Goal: Task Accomplishment & Management: Manage account settings

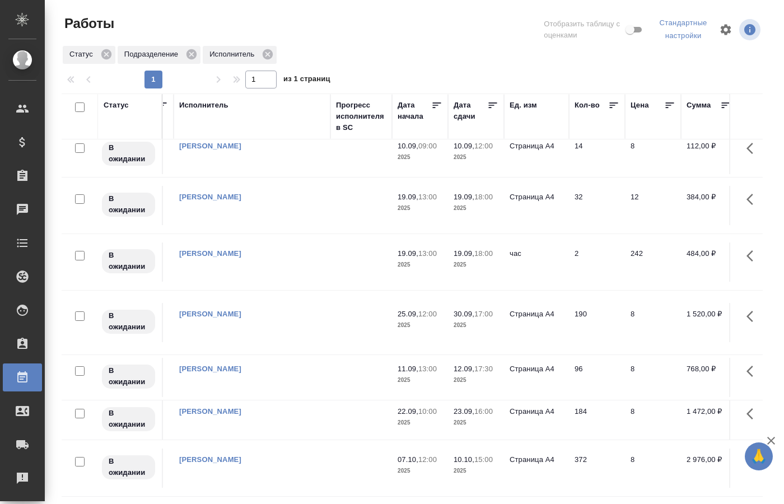
scroll to position [17, 734]
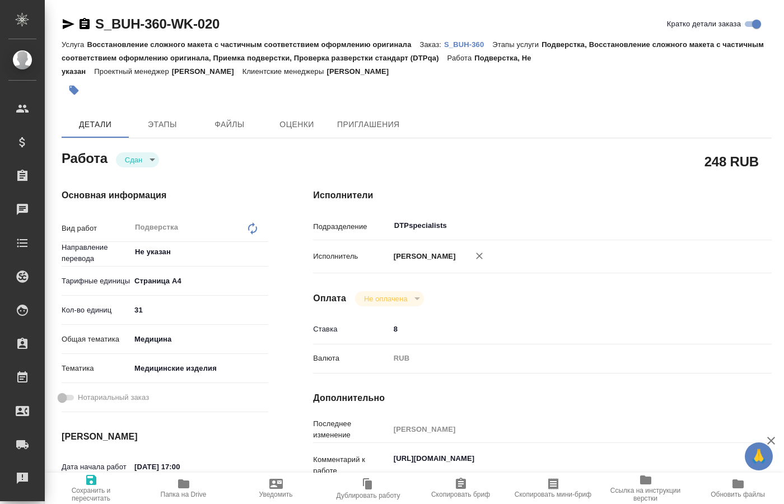
type textarea "x"
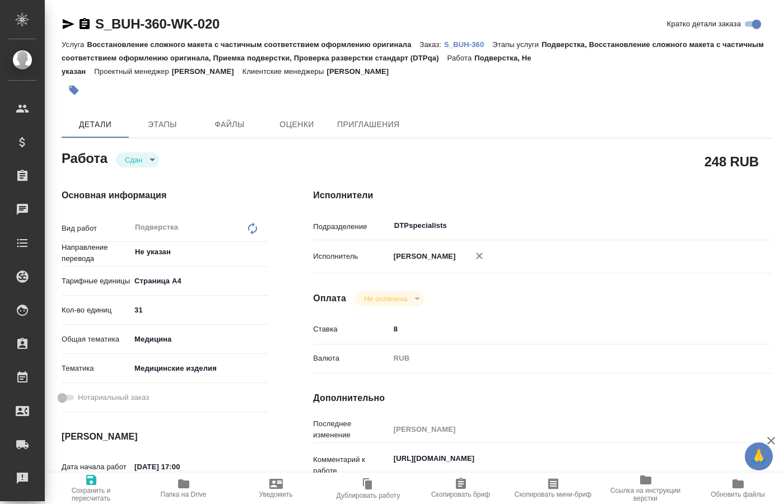
type textarea "x"
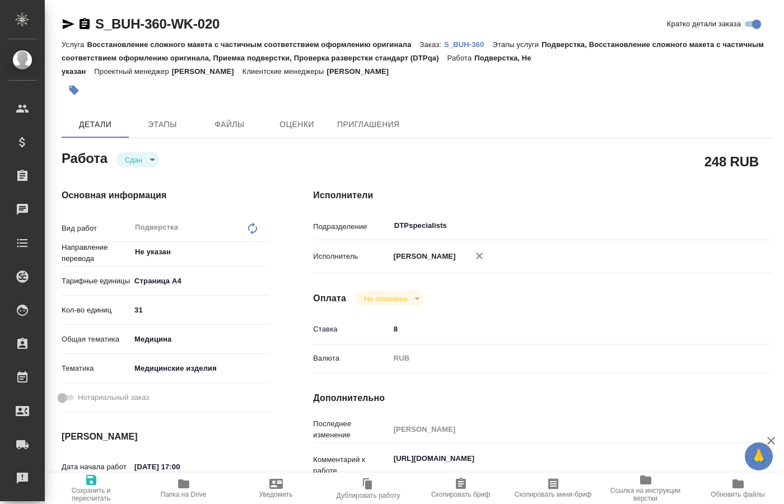
type textarea "x"
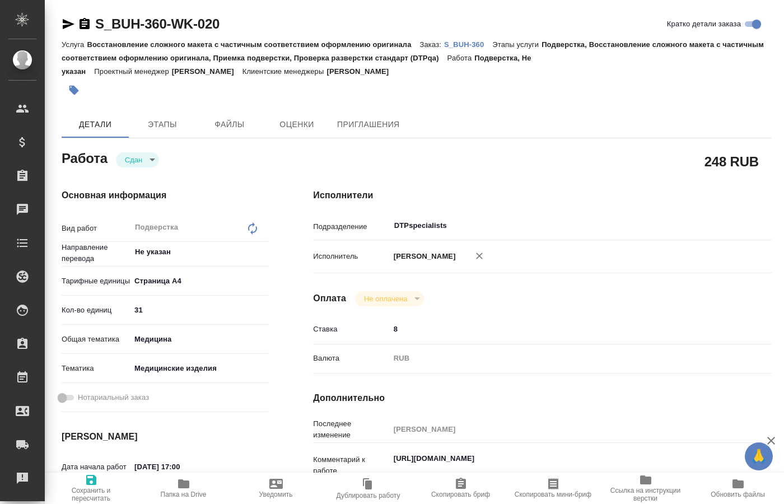
type textarea "x"
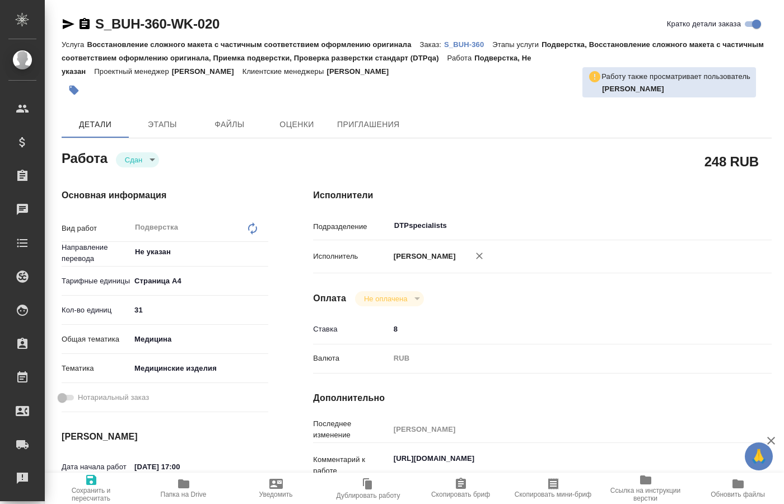
type textarea "x"
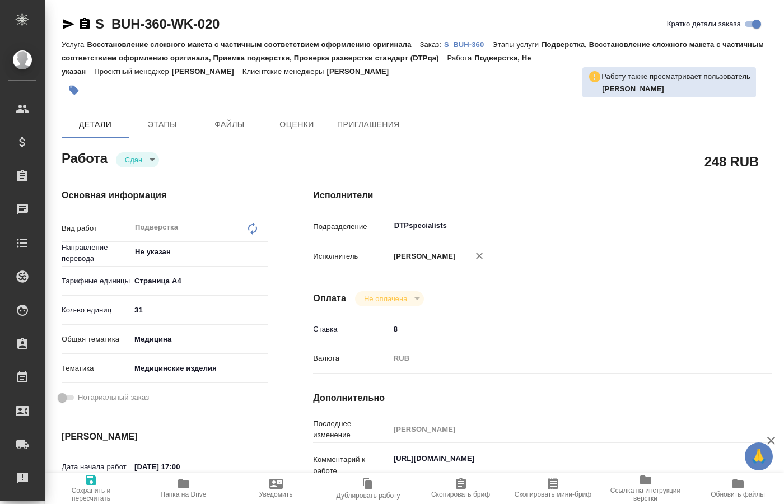
type textarea "x"
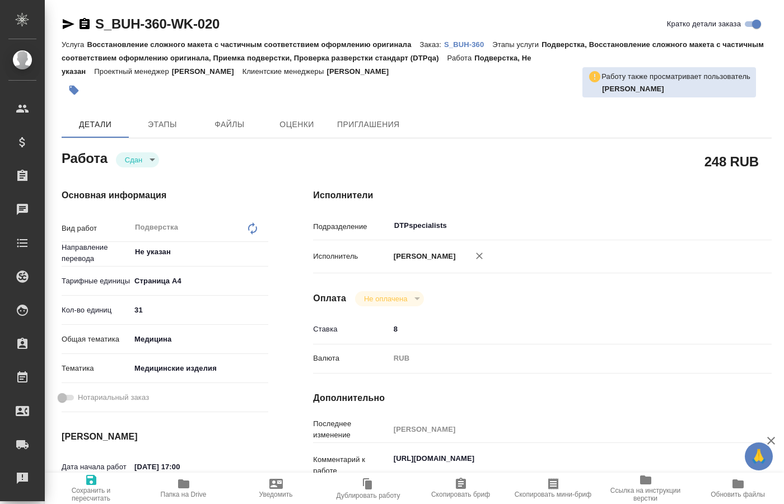
type textarea "x"
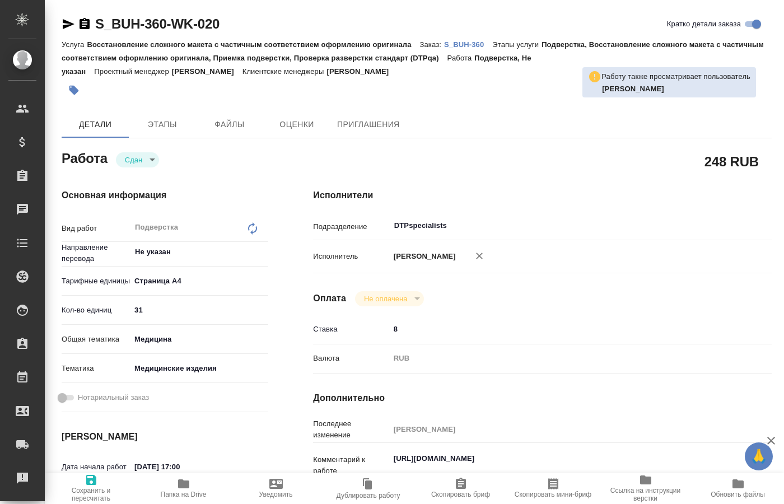
scroll to position [114, 0]
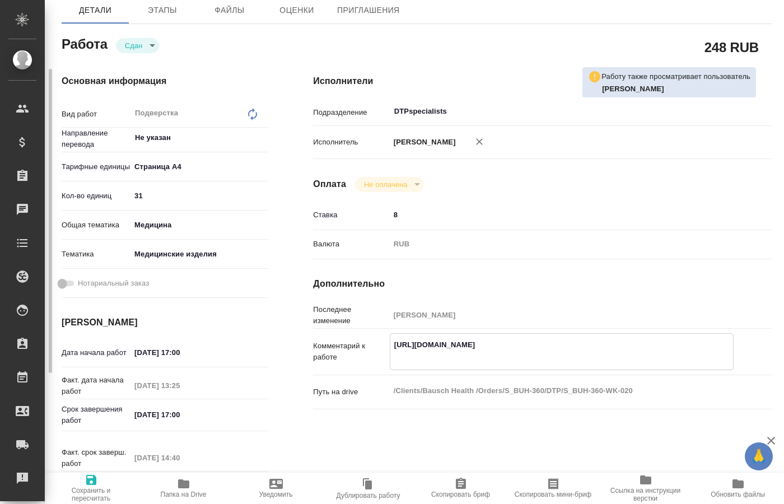
drag, startPoint x: 500, startPoint y: 353, endPoint x: 384, endPoint y: 344, distance: 116.3
click at [390, 344] on textarea "https://drive.awatera.com/apps/files/?dir=/Shares/Bausch%20Health%20/Orders/S_B…" at bounding box center [561, 350] width 343 height 30
type textarea "x"
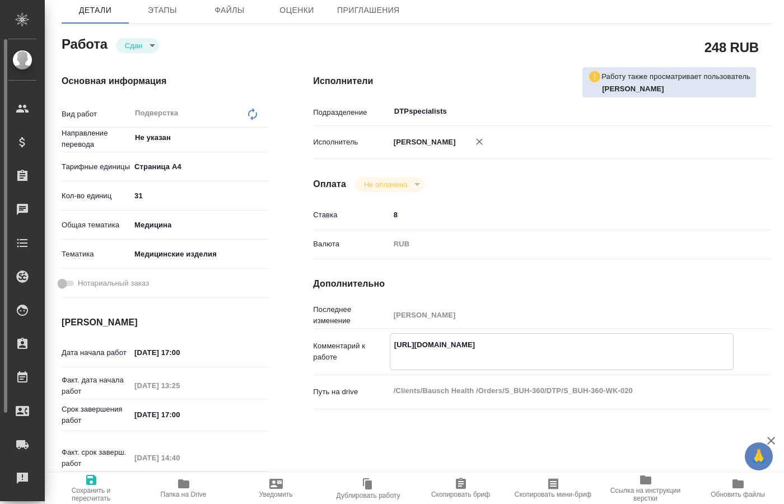
type textarea "x"
click at [591, 428] on div "Исполнители Подразделение DTPspecialists ​ Исполнитель Кучеренко Оксана Леонидо…" at bounding box center [542, 291] width 503 height 478
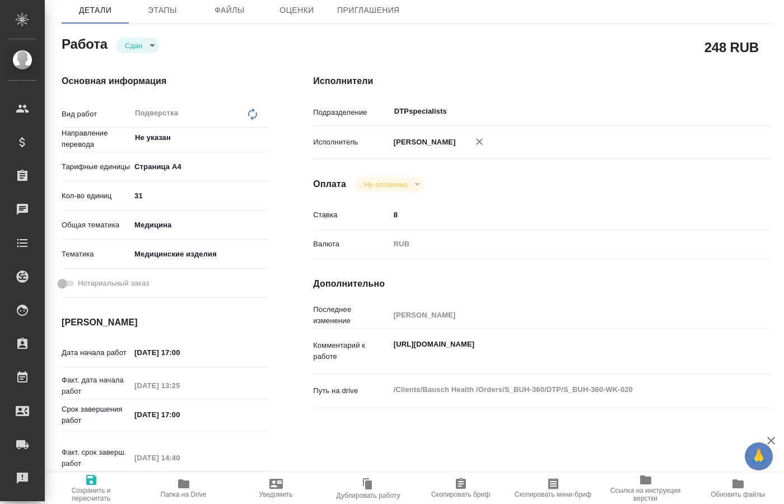
type textarea "x"
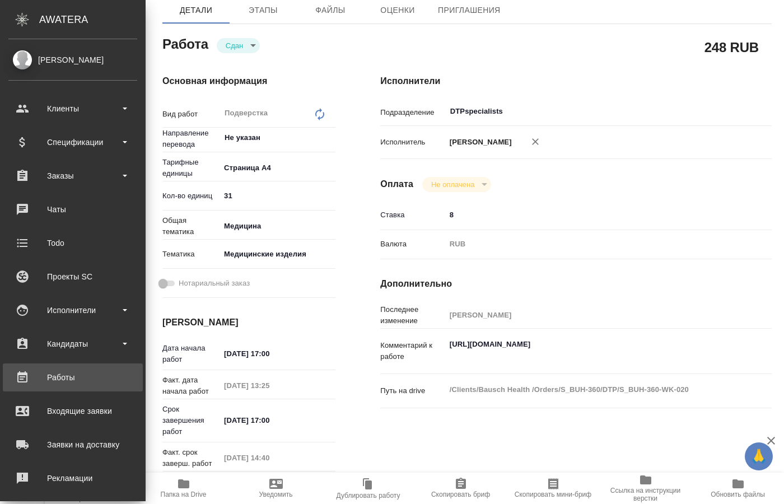
click at [61, 373] on div "Работы" at bounding box center [72, 377] width 129 height 17
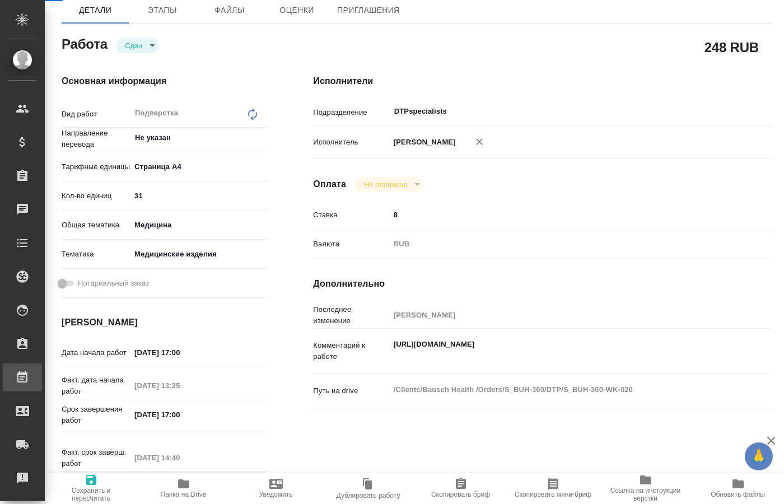
type textarea "x"
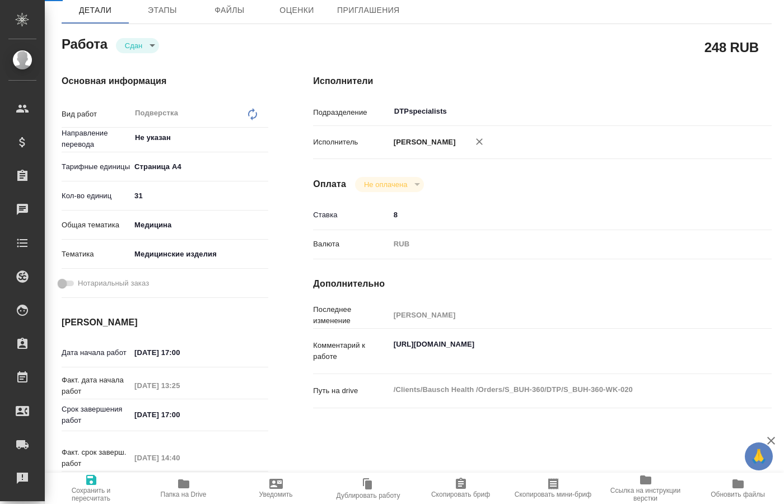
type textarea "x"
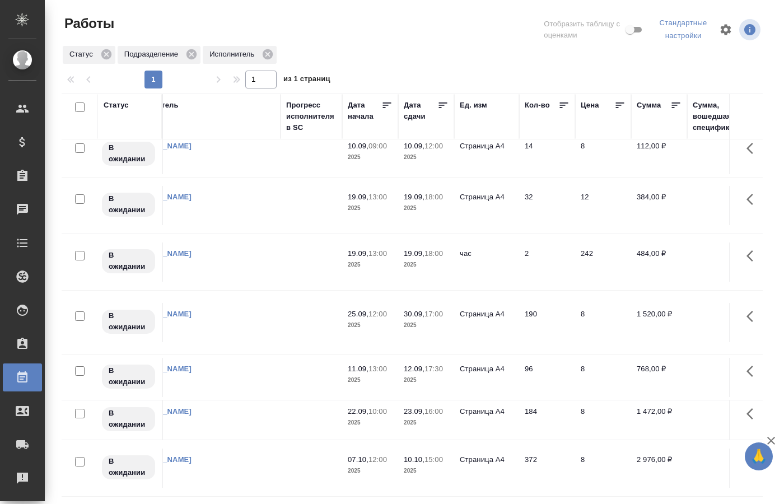
scroll to position [17, 784]
click at [266, 54] on icon at bounding box center [268, 54] width 12 height 12
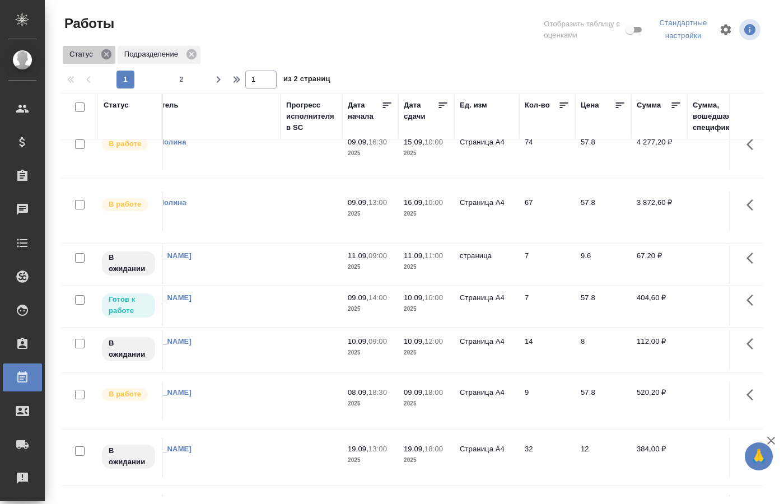
click at [108, 53] on icon at bounding box center [106, 54] width 12 height 12
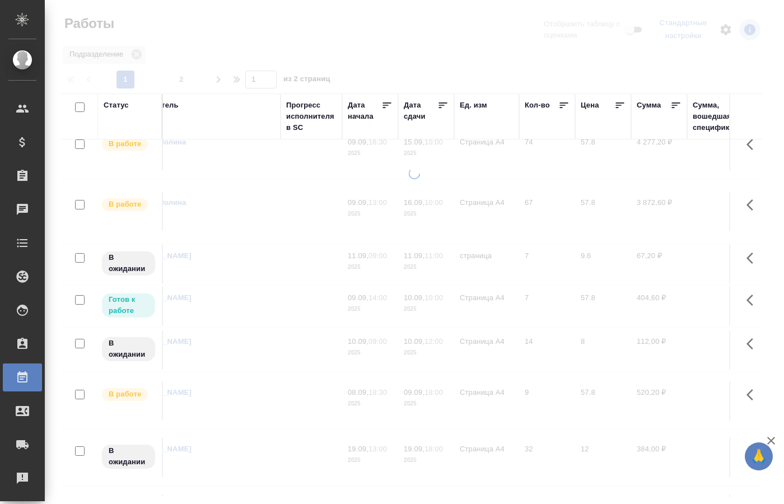
click at [140, 125] on div "Статус" at bounding box center [130, 117] width 53 height 34
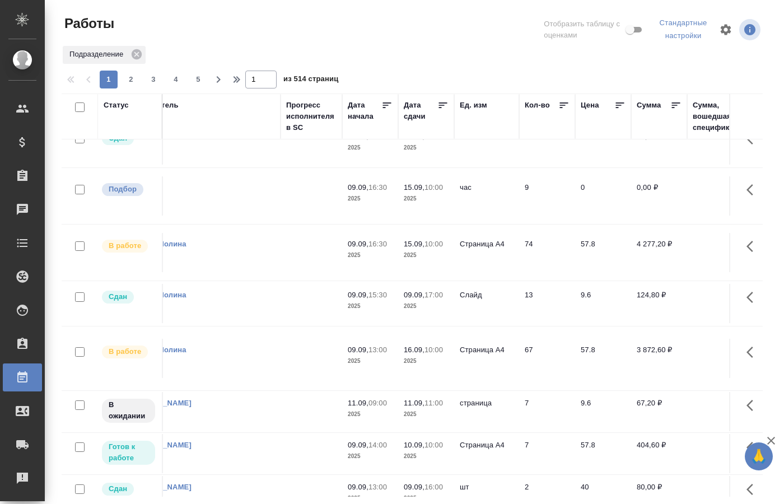
click at [113, 134] on th "Статус" at bounding box center [130, 117] width 65 height 46
click at [118, 103] on div "Статус" at bounding box center [116, 105] width 25 height 11
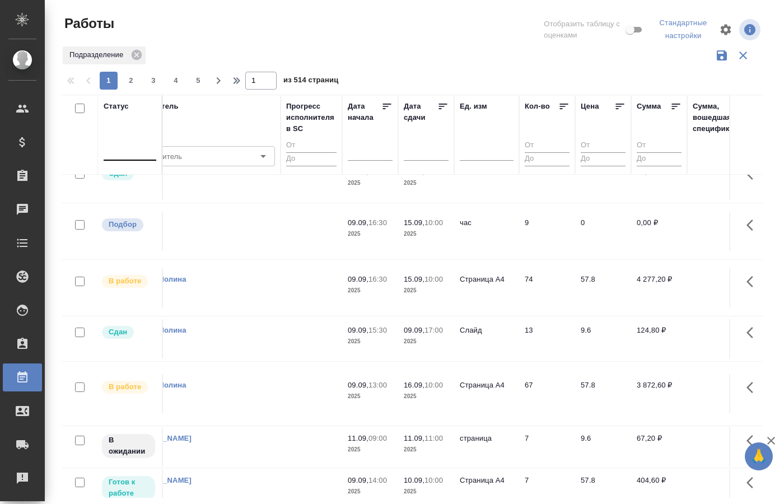
click at [132, 151] on div at bounding box center [130, 150] width 53 height 16
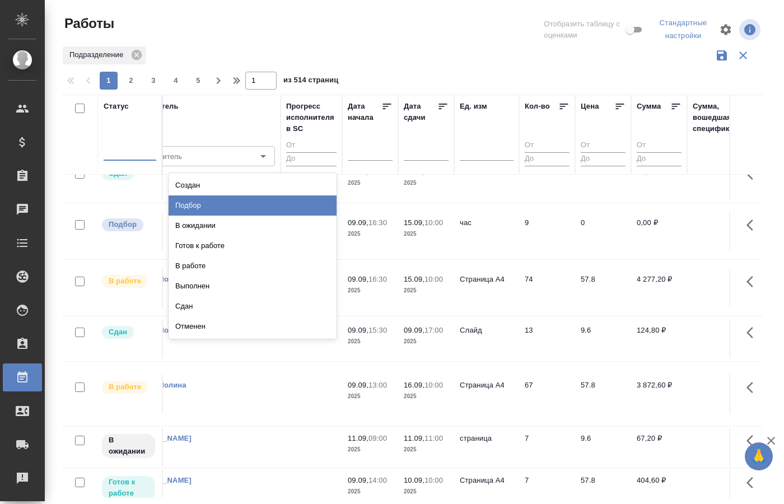
click at [192, 203] on div "Подбор" at bounding box center [253, 205] width 168 height 20
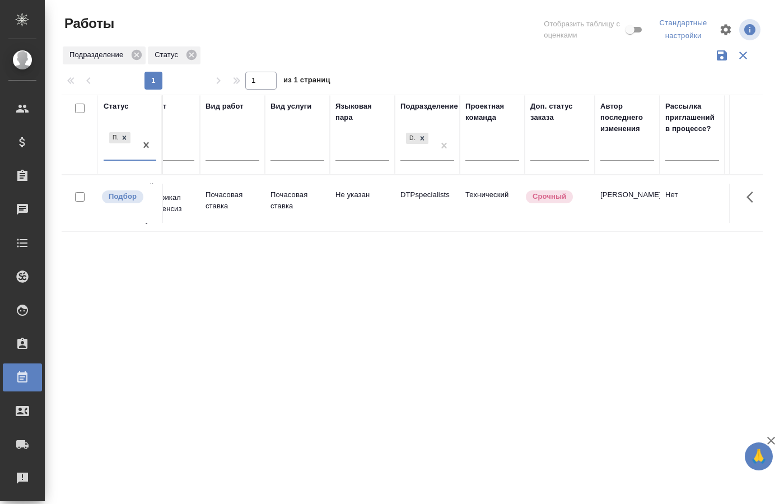
scroll to position [0, 0]
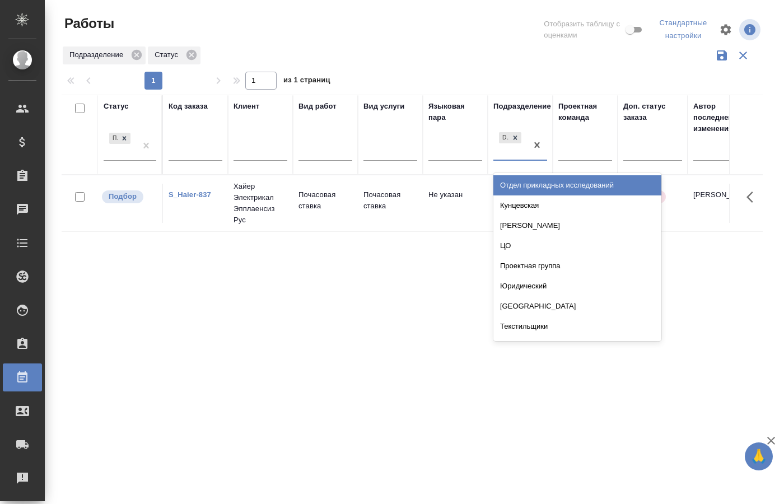
click at [517, 150] on div "DTPspecialists" at bounding box center [510, 145] width 34 height 30
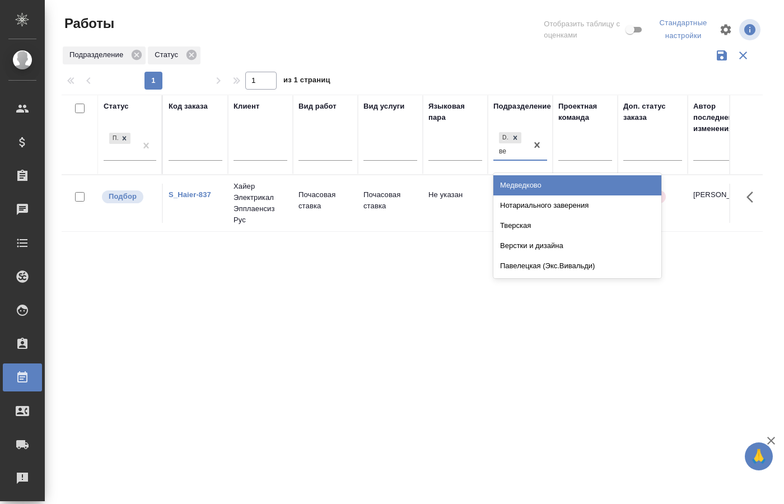
type input "вер"
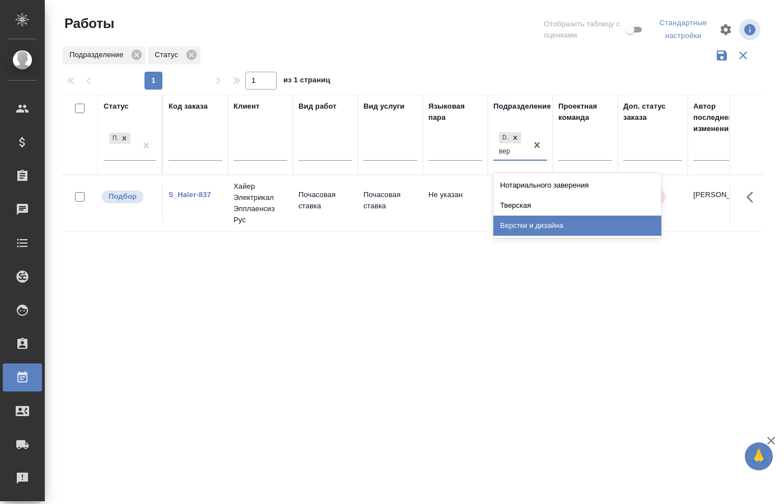
click at [528, 231] on div "Верстки и дизайна" at bounding box center [577, 226] width 168 height 20
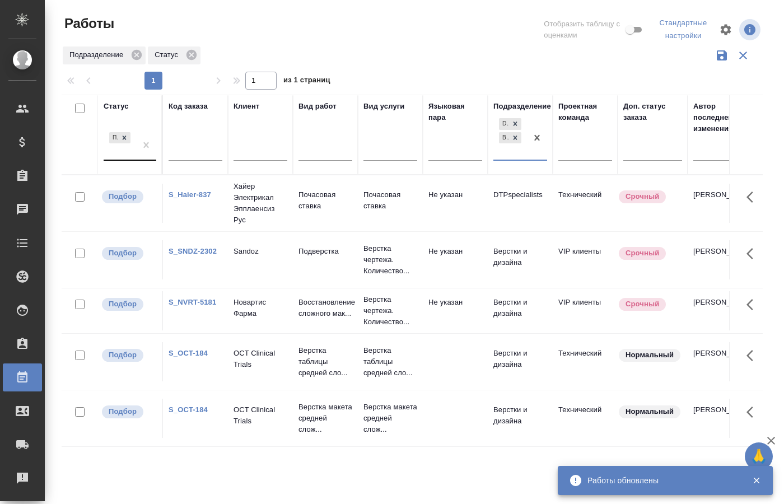
click at [111, 147] on div "Подбор" at bounding box center [120, 145] width 32 height 30
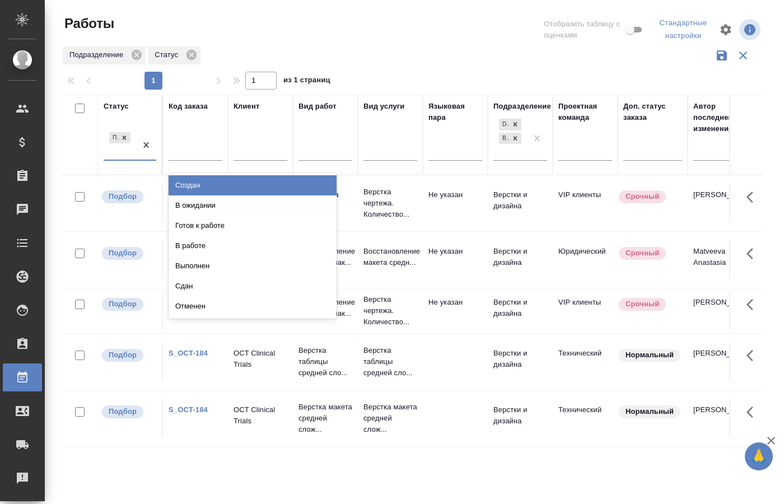
click at [206, 187] on div "Создан" at bounding box center [253, 185] width 168 height 20
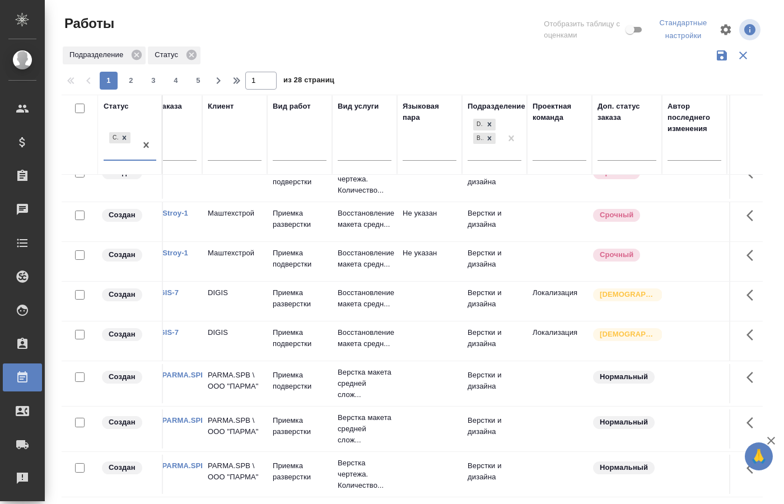
scroll to position [838, 0]
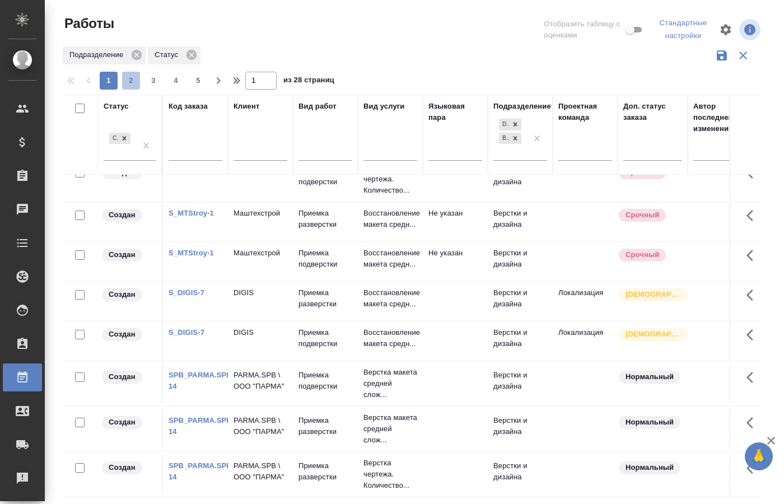
click at [132, 84] on span "2" at bounding box center [131, 80] width 18 height 11
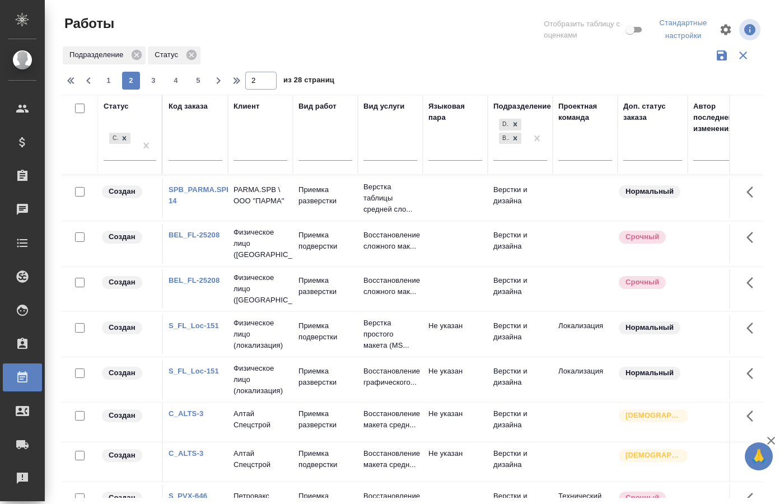
scroll to position [0, 0]
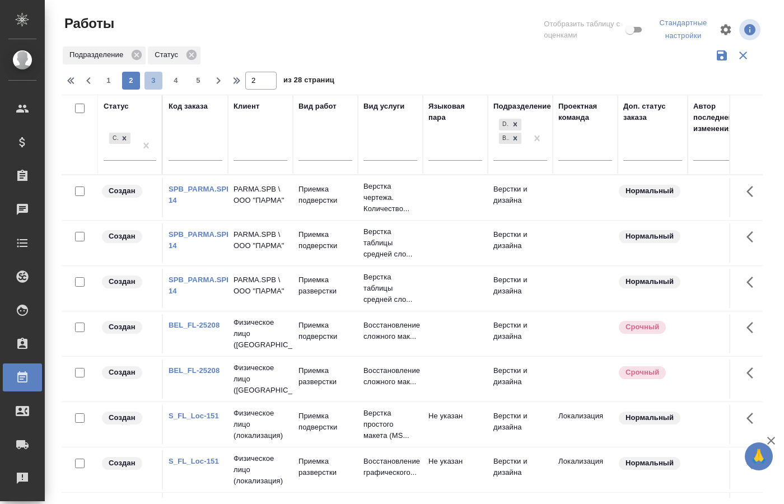
click at [156, 83] on span "3" at bounding box center [153, 80] width 18 height 11
type input "3"
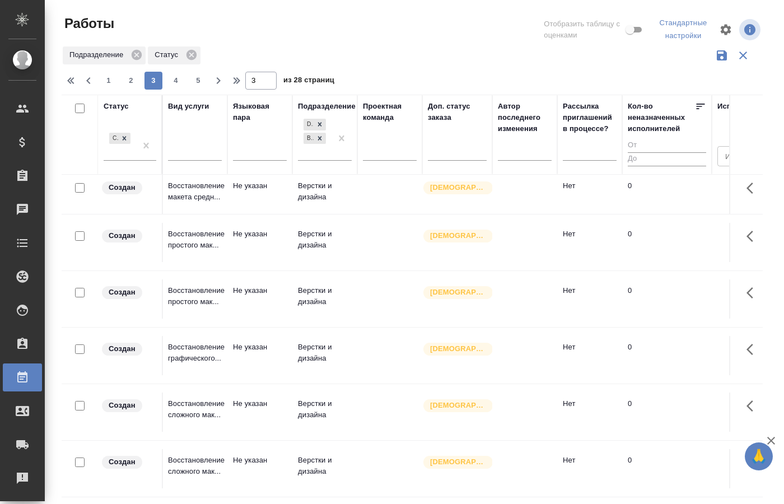
scroll to position [832, 0]
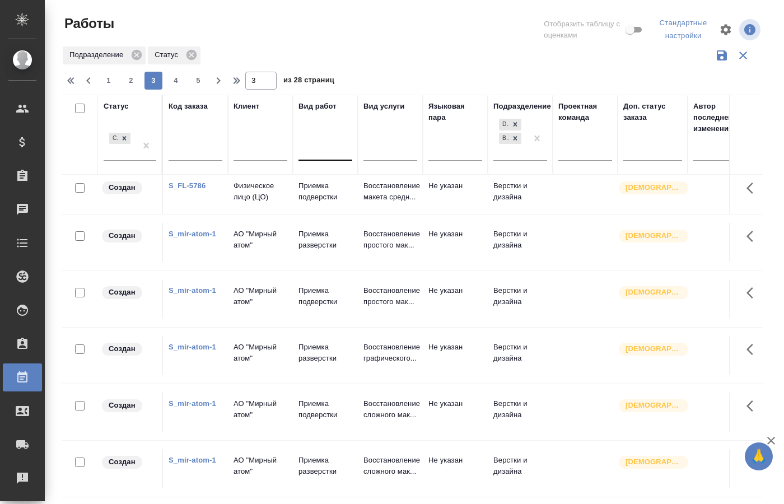
click at [318, 153] on div at bounding box center [326, 150] width 54 height 16
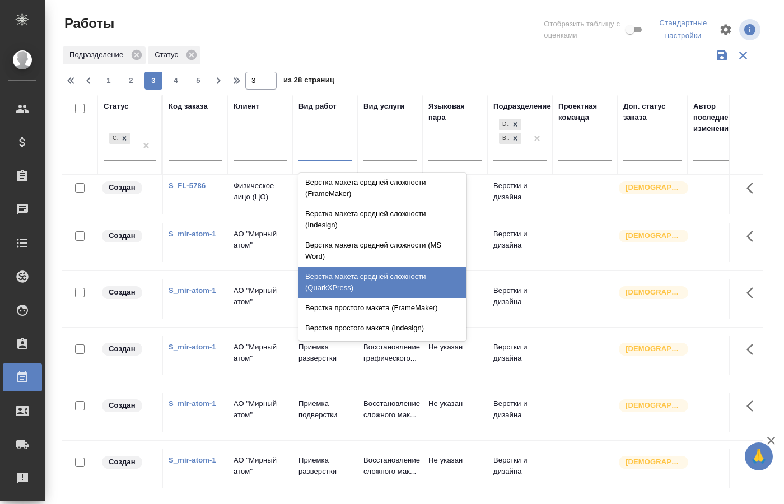
scroll to position [1008, 0]
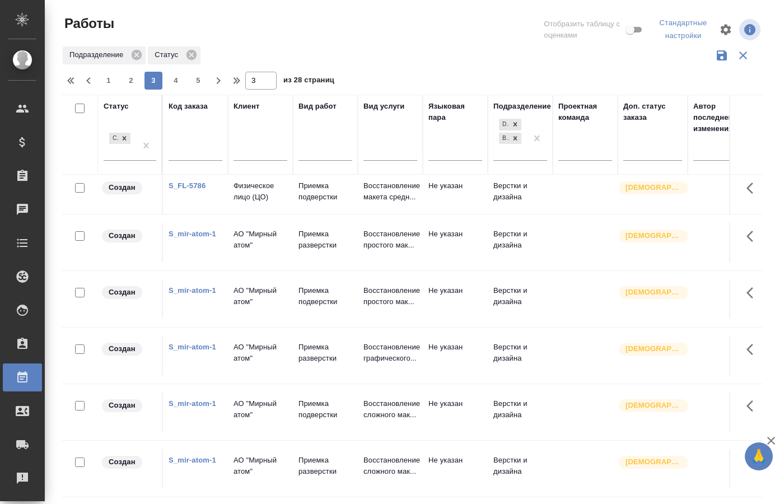
click at [437, 50] on div "Подразделение Статус" at bounding box center [412, 55] width 701 height 21
click at [379, 156] on div at bounding box center [390, 150] width 54 height 16
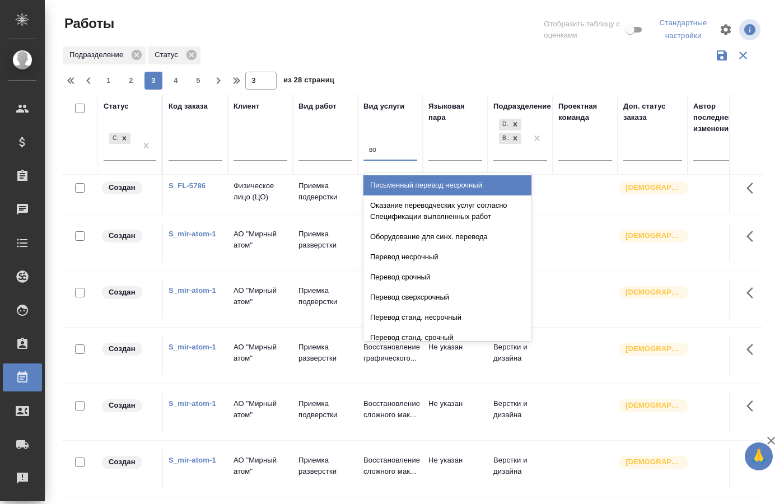
type input "вос"
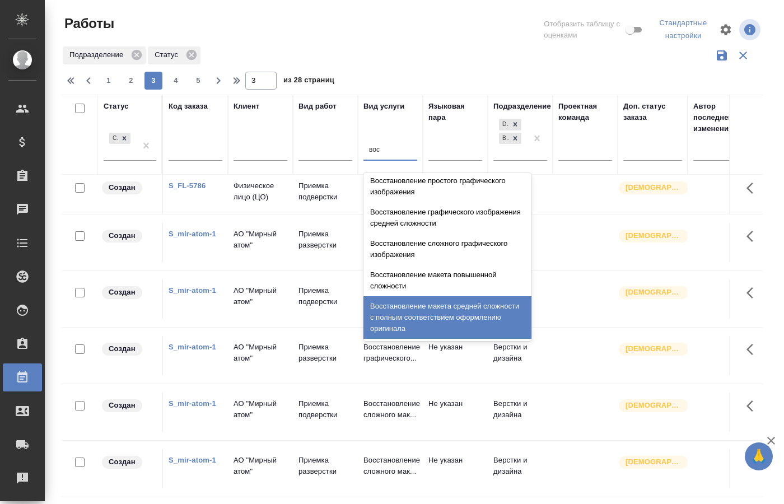
scroll to position [206, 0]
click at [408, 304] on div "Восстановление макета средней сложности с полным соответствием оформлению ориги…" at bounding box center [447, 317] width 168 height 43
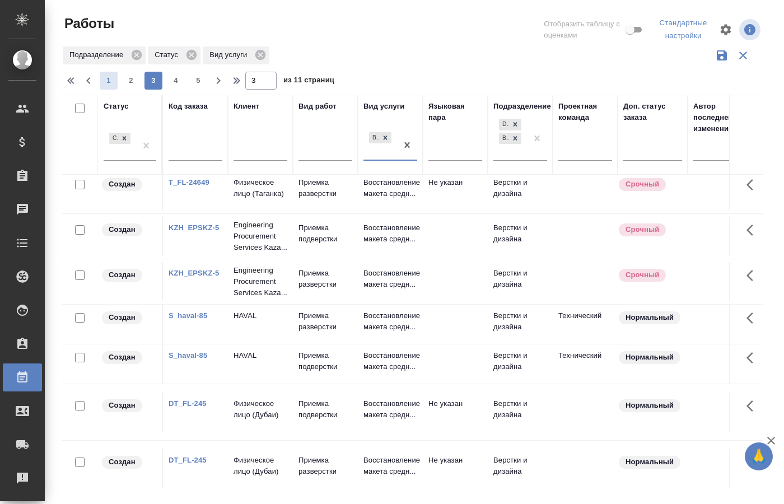
click at [110, 83] on span "1" at bounding box center [109, 80] width 18 height 11
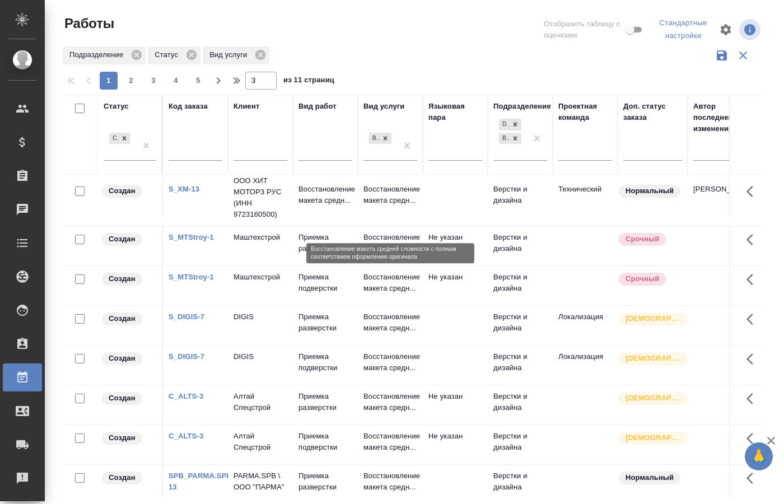
scroll to position [0, 0]
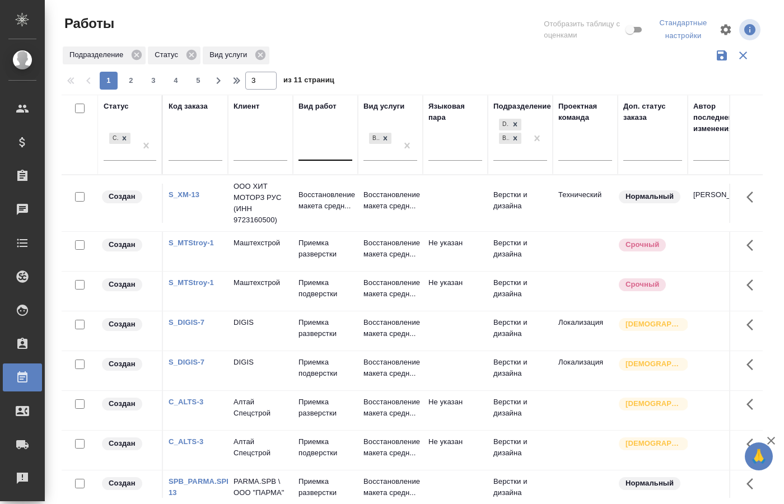
click at [327, 150] on div at bounding box center [326, 150] width 54 height 16
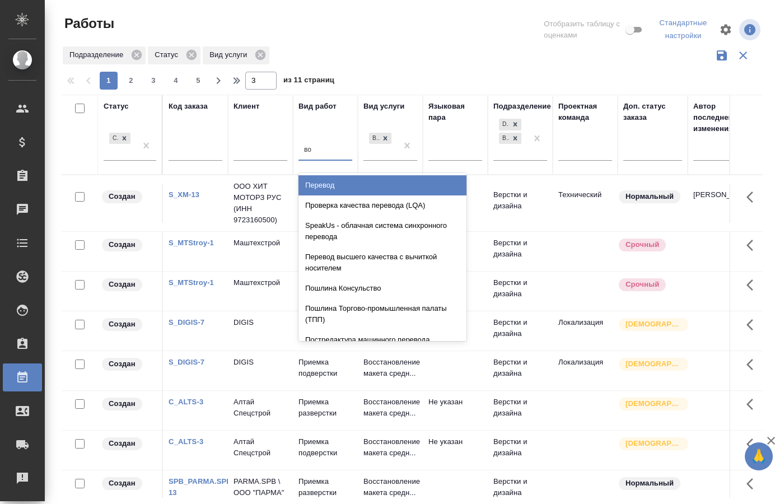
type input "вос"
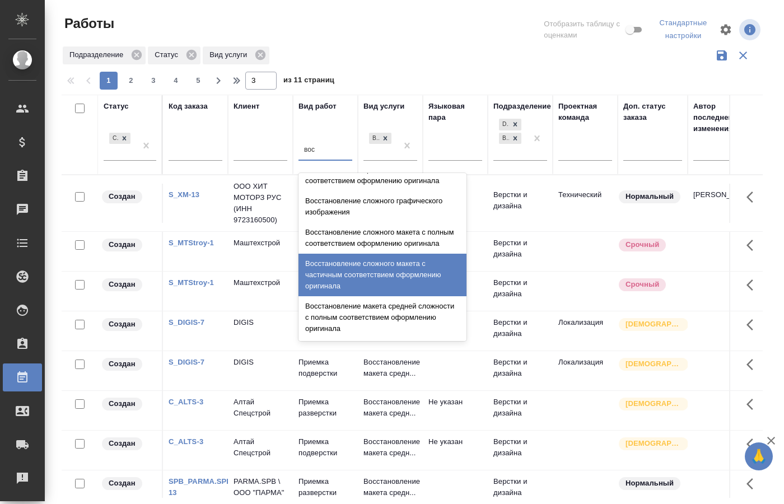
scroll to position [206, 0]
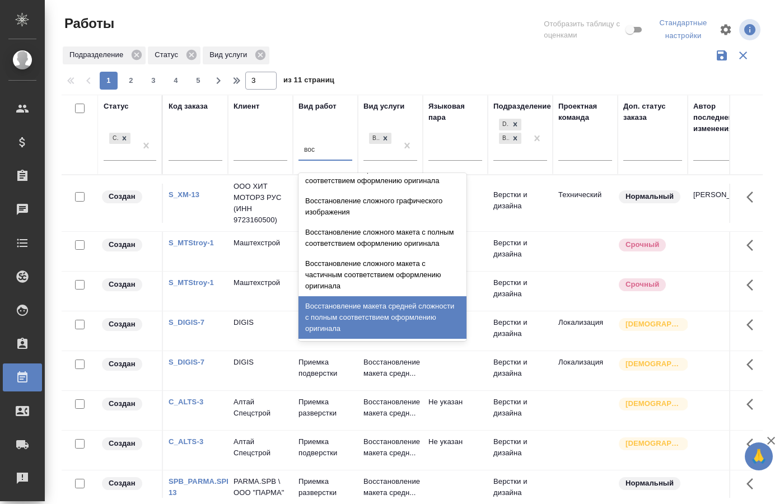
click at [377, 312] on div "Восстановление макета средней сложности с полным соответствием оформлению ориги…" at bounding box center [383, 317] width 168 height 43
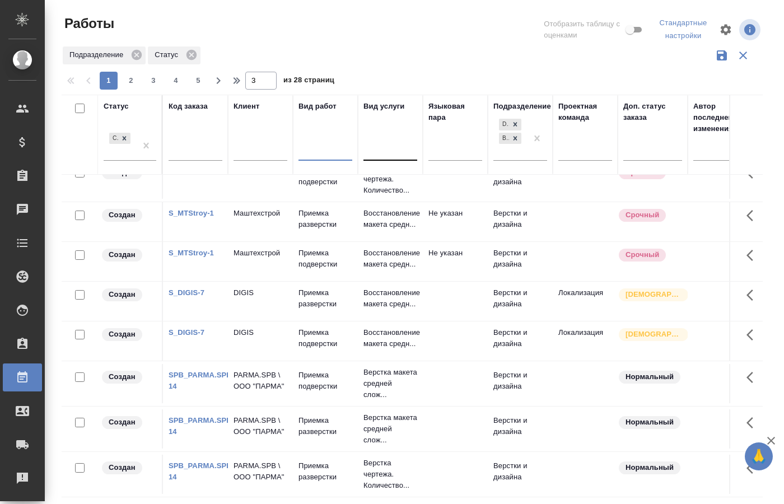
scroll to position [838, 0]
click at [134, 80] on span "2" at bounding box center [131, 80] width 18 height 11
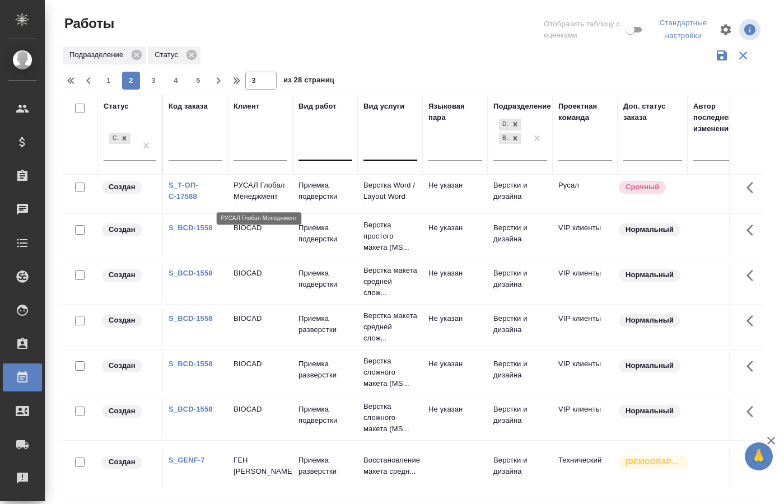
scroll to position [849, 0]
drag, startPoint x: 150, startPoint y: 78, endPoint x: 347, endPoint y: 184, distance: 223.5
click at [151, 78] on span "3" at bounding box center [153, 80] width 18 height 11
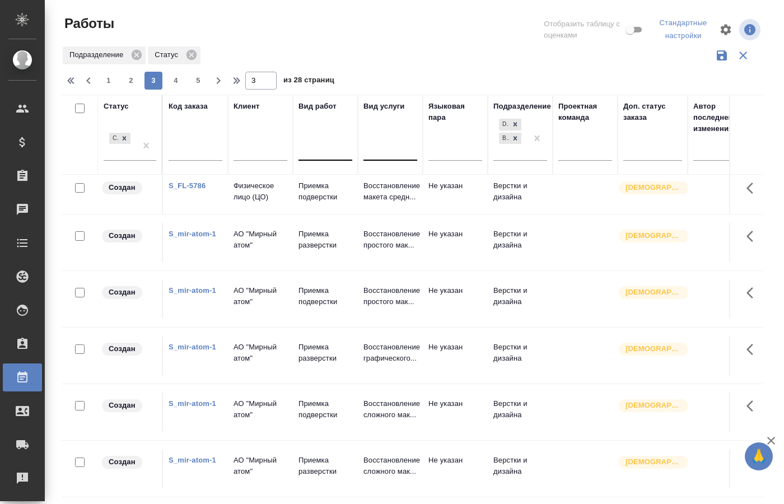
scroll to position [832, 0]
click at [176, 79] on span "4" at bounding box center [176, 80] width 18 height 11
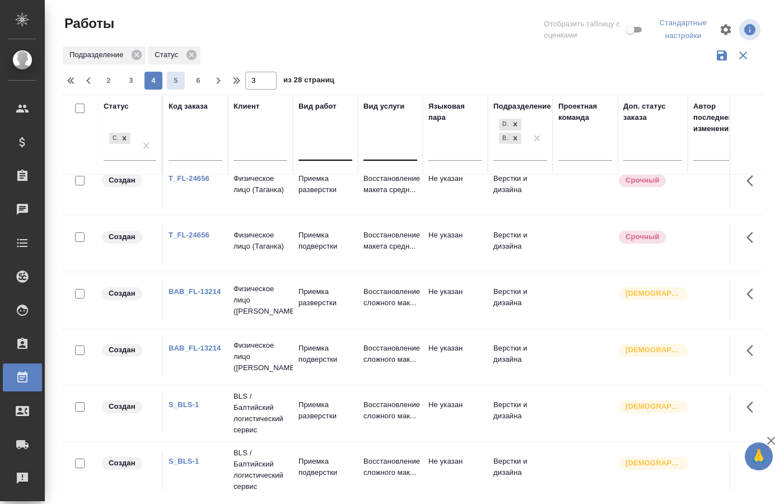
click at [179, 78] on span "5" at bounding box center [176, 80] width 18 height 11
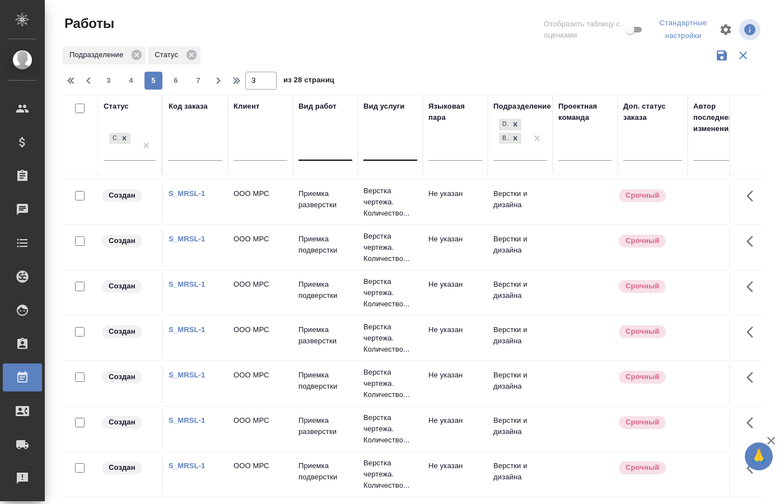
scroll to position [855, 0]
click at [189, 416] on link "S_MRSL-1" at bounding box center [187, 420] width 36 height 8
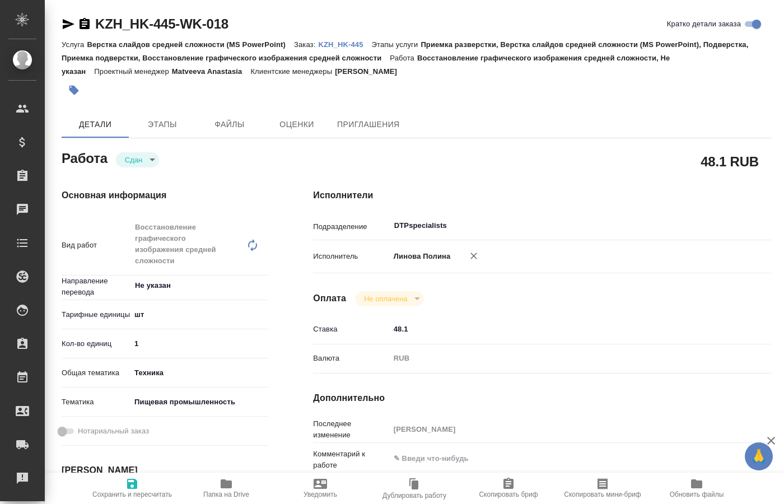
type textarea "x"
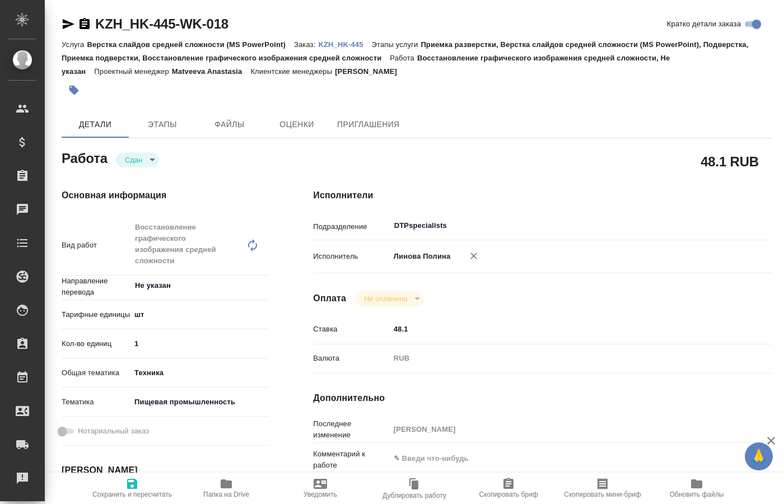
type textarea "x"
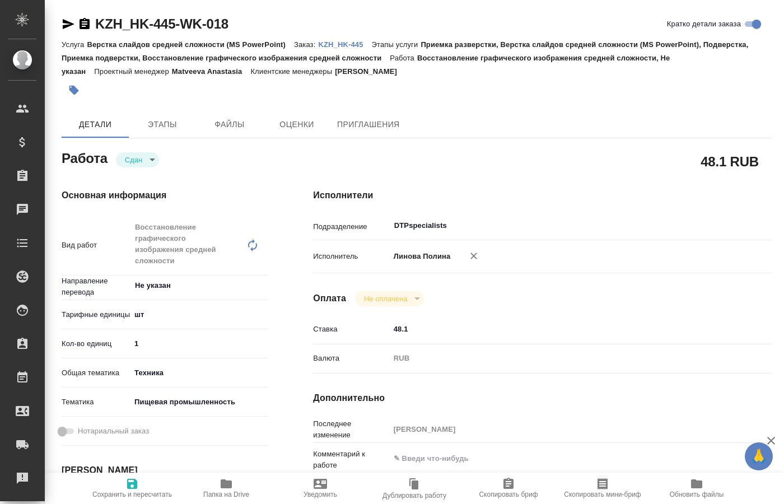
type textarea "x"
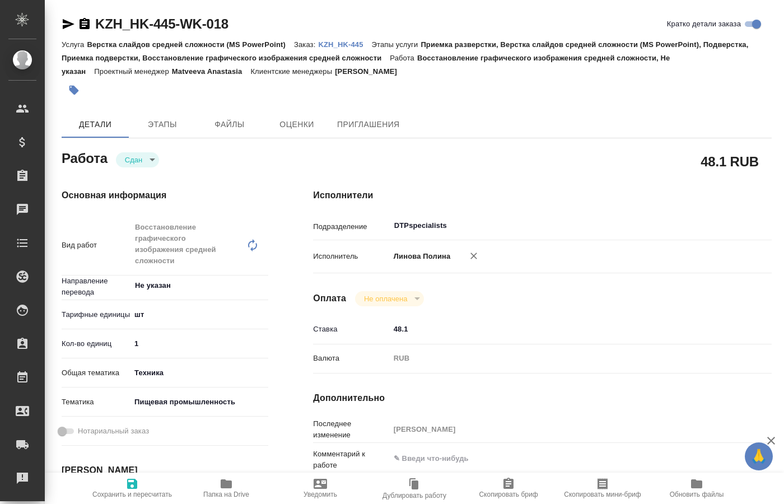
type textarea "x"
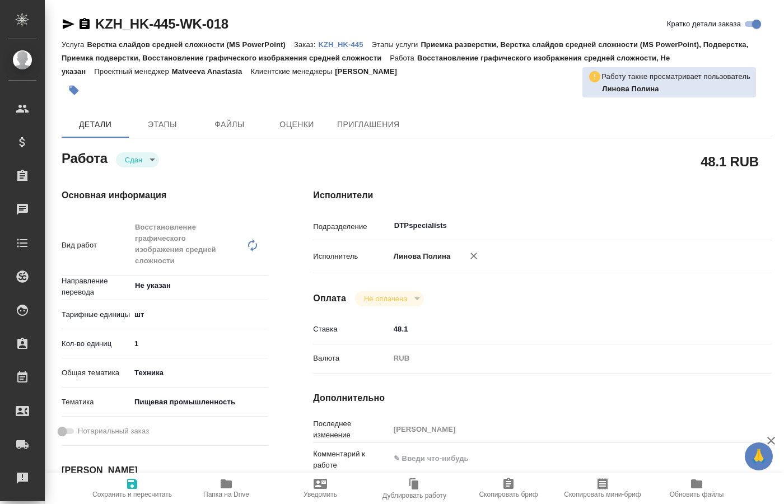
type textarea "x"
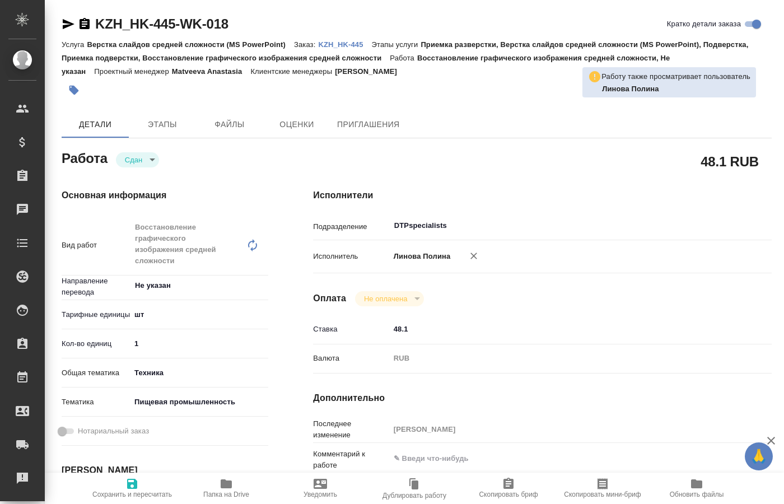
type textarea "x"
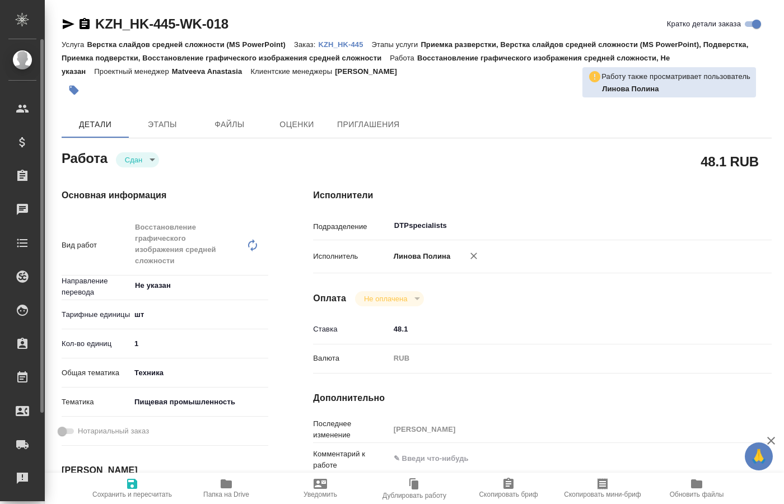
type textarea "x"
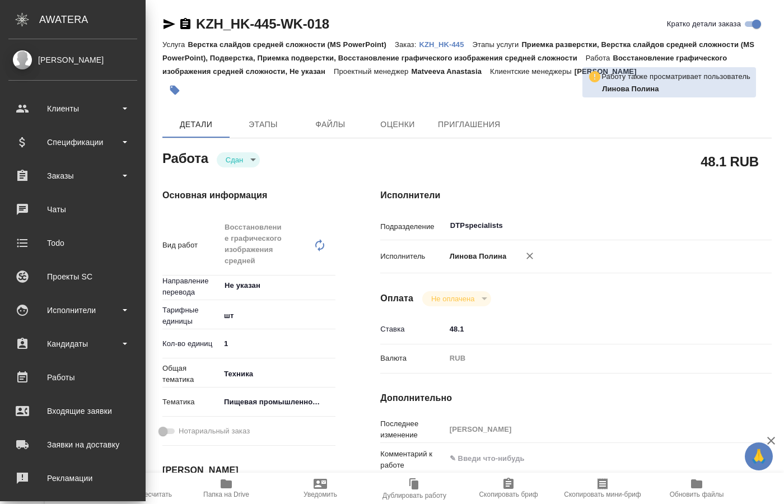
type textarea "x"
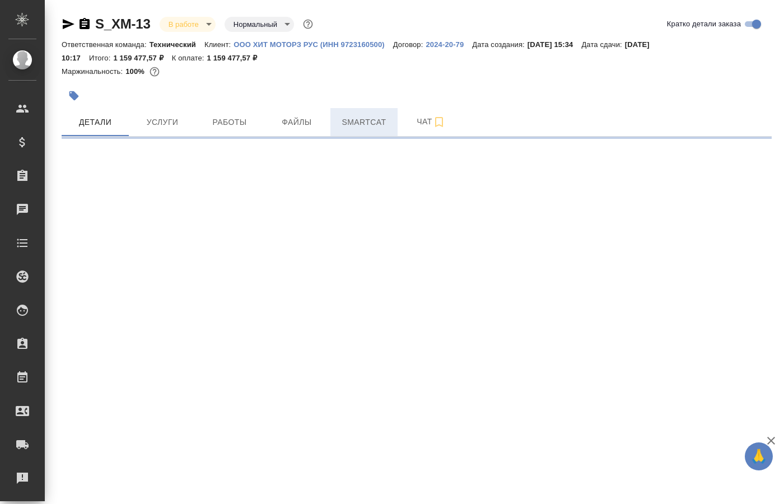
select select "RU"
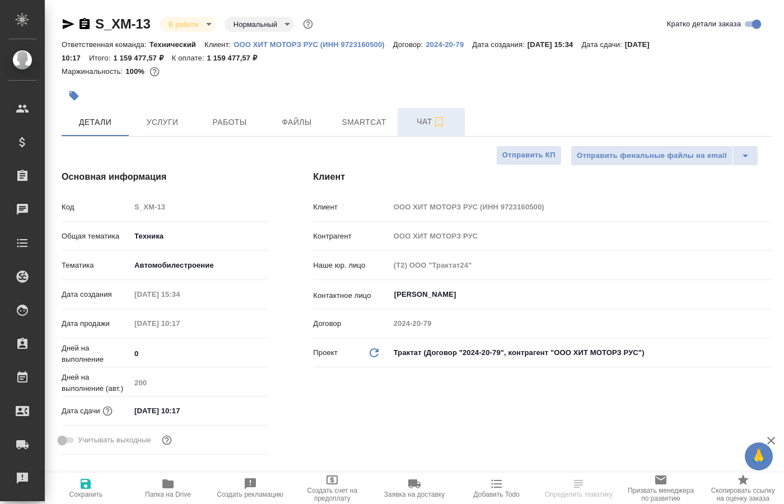
type input "[PERSON_NAME]"
type input "Сеитов Павел"
type textarea "x"
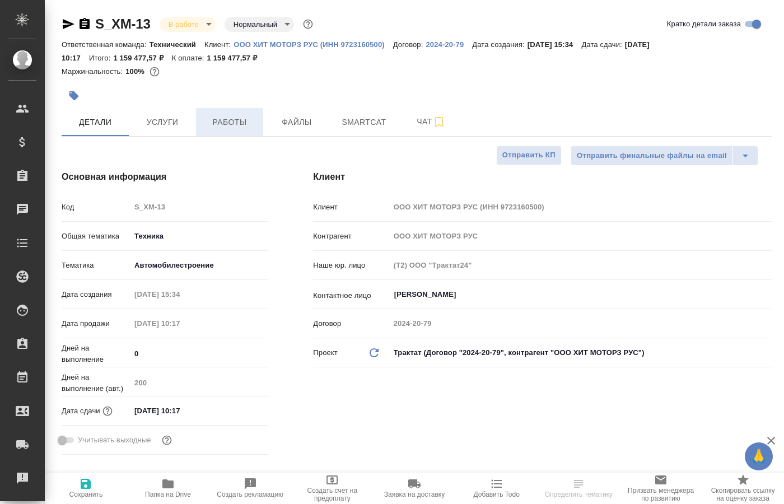
click at [243, 119] on span "Работы" at bounding box center [230, 122] width 54 height 14
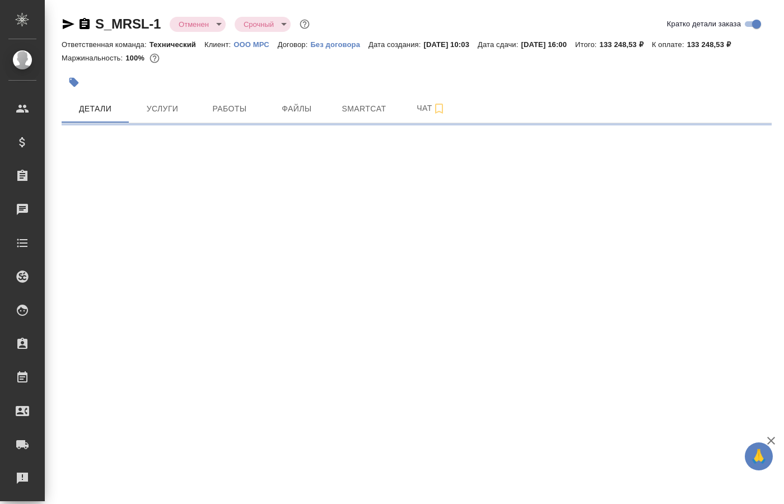
select select "RU"
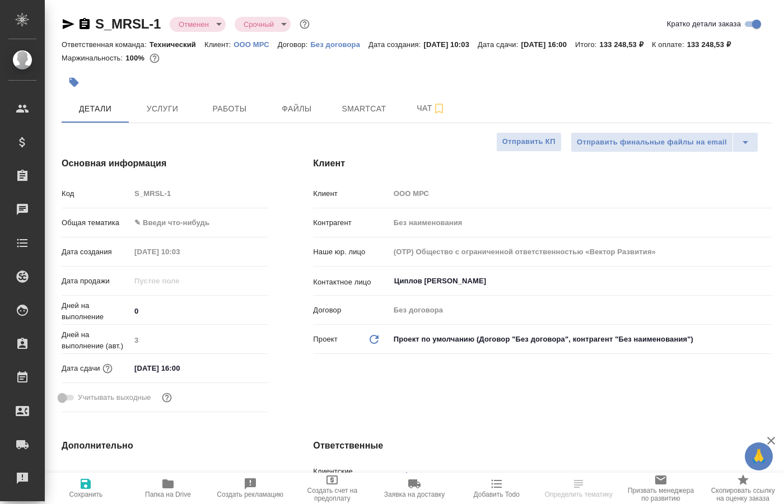
type textarea "x"
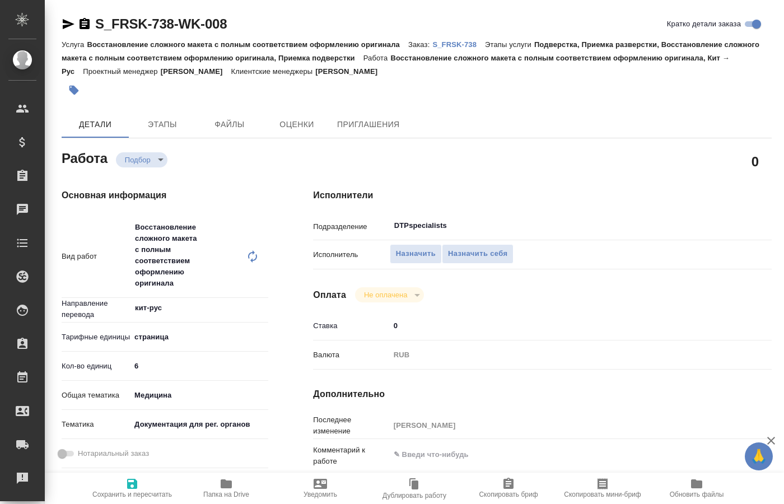
type textarea "x"
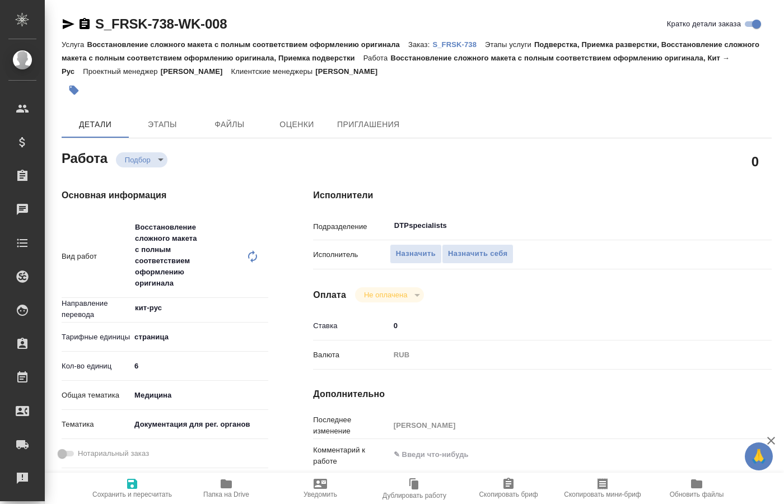
type textarea "x"
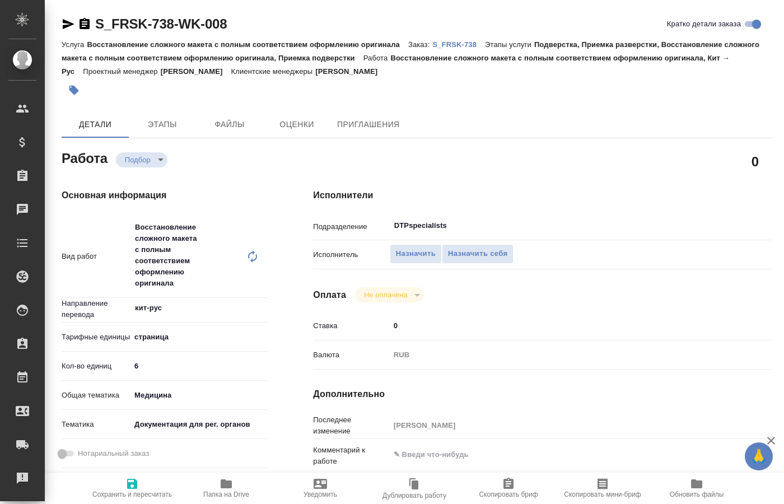
type textarea "x"
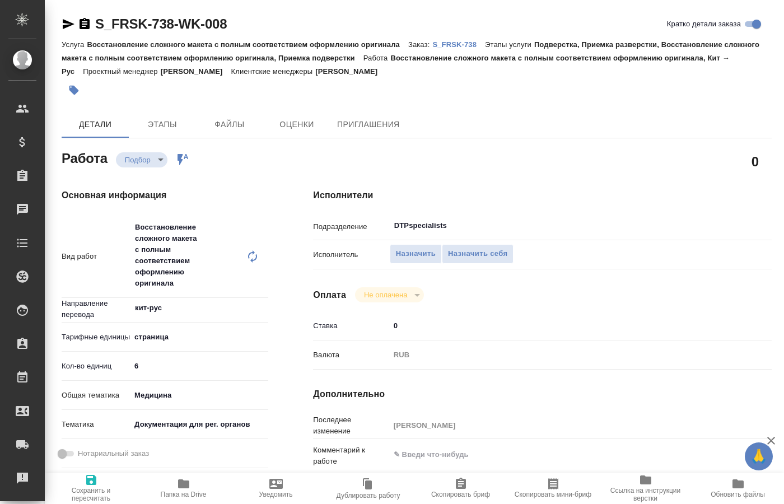
type textarea "x"
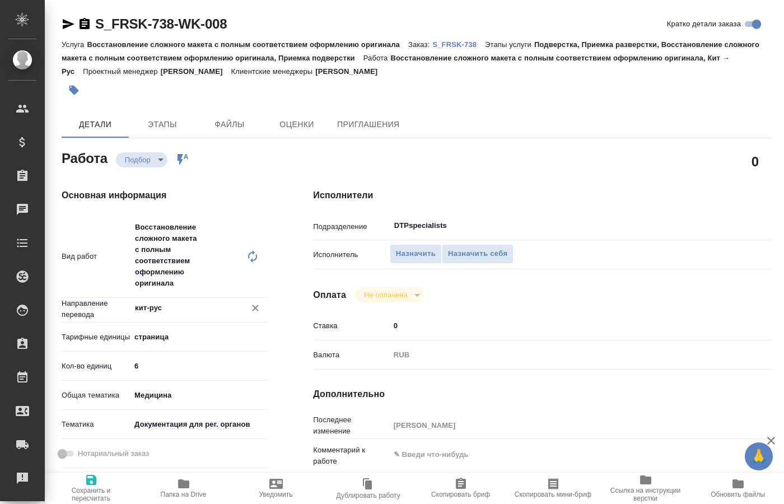
type textarea "x"
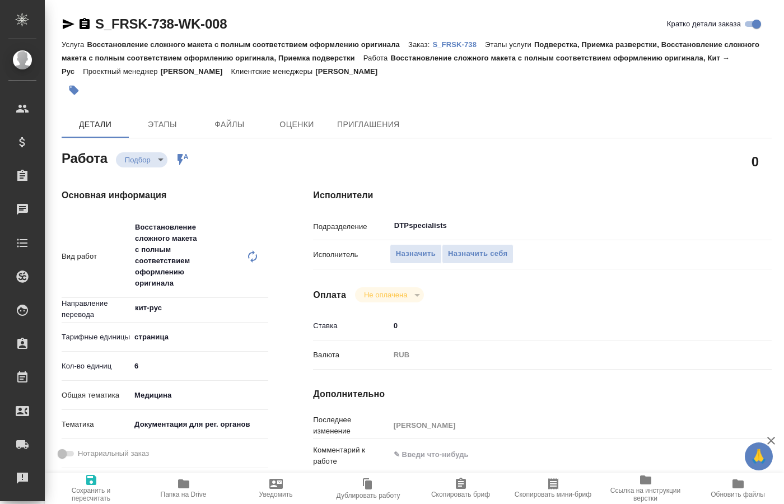
type textarea "x"
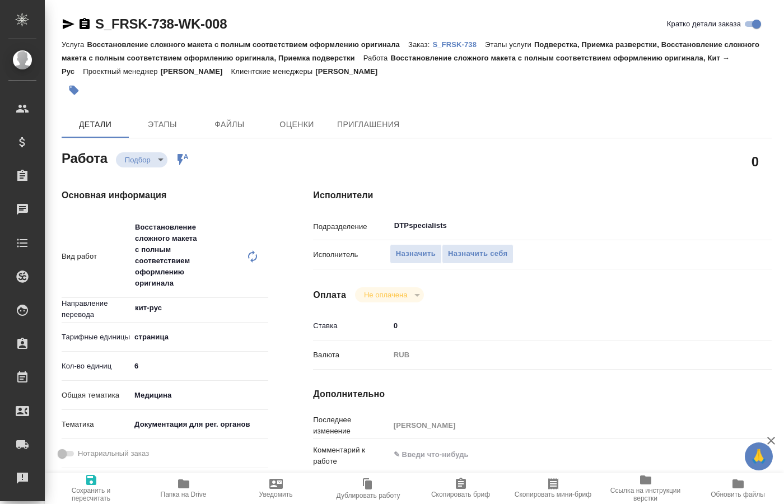
type textarea "x"
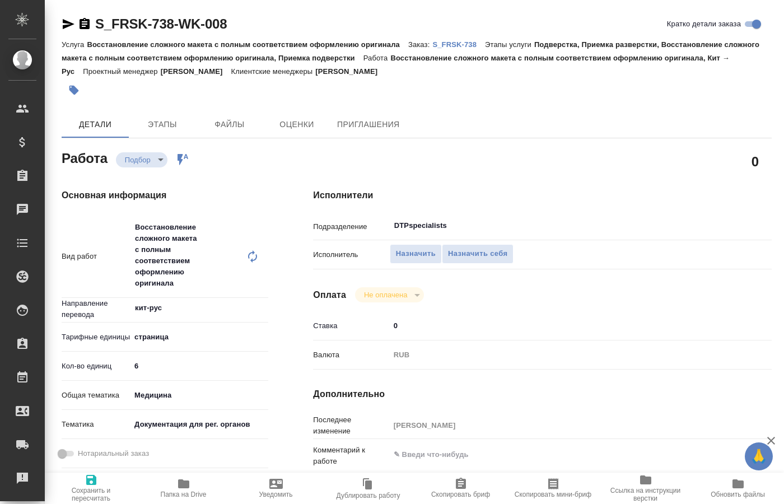
type textarea "x"
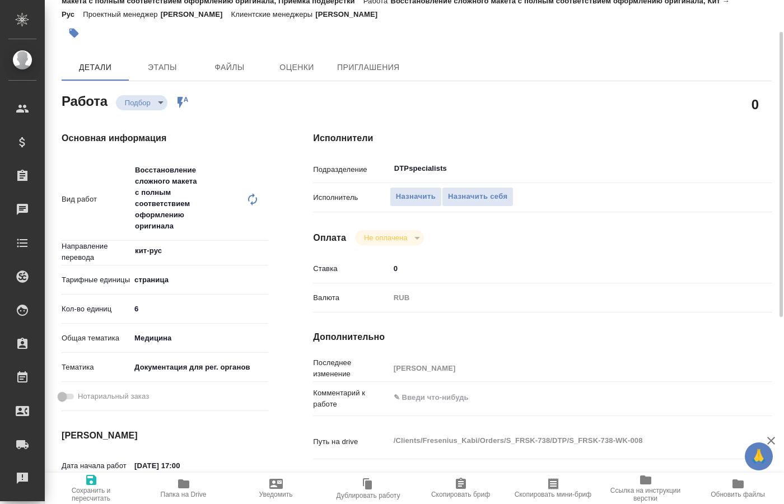
type textarea "x"
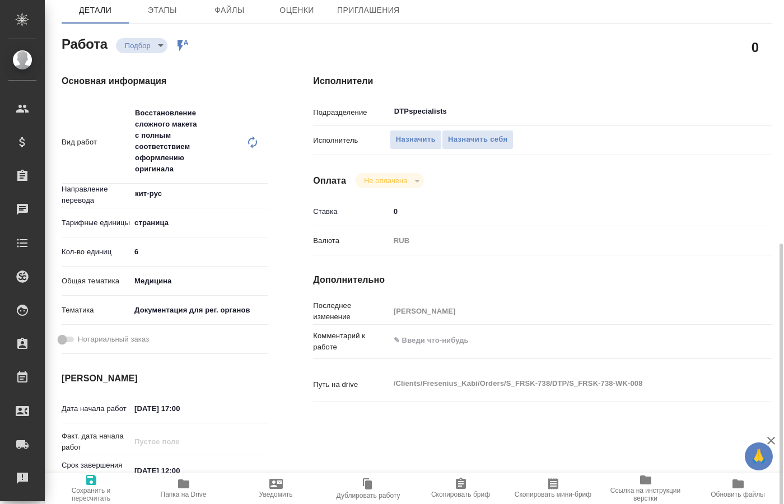
scroll to position [386, 0]
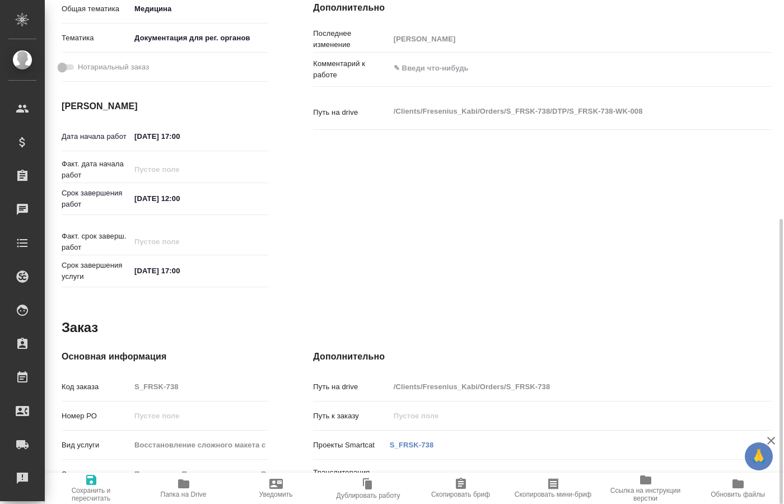
click at [188, 489] on icon "button" at bounding box center [183, 483] width 13 height 13
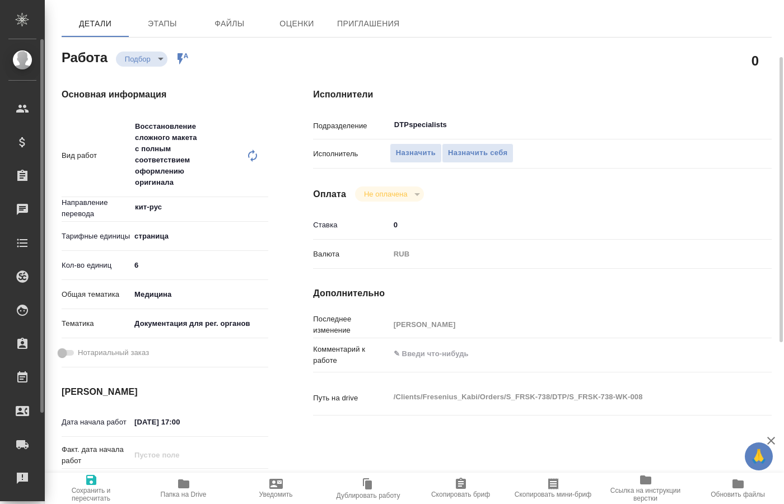
type textarea "x"
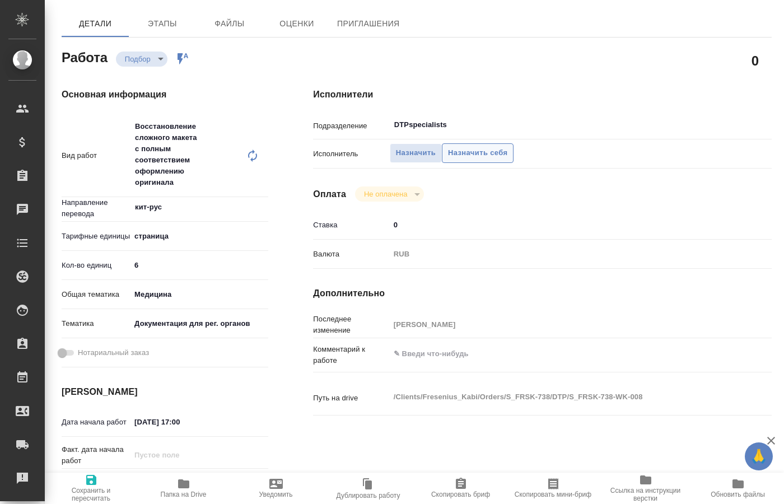
click at [473, 147] on span "Назначить себя" at bounding box center [477, 153] width 59 height 13
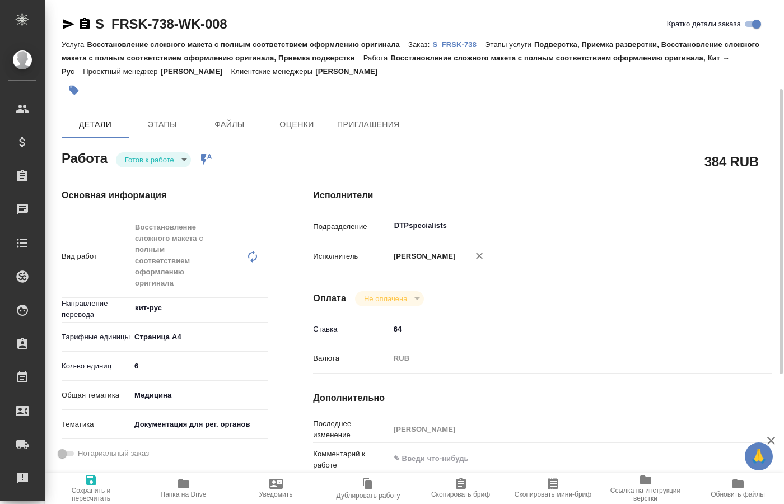
type textarea "x"
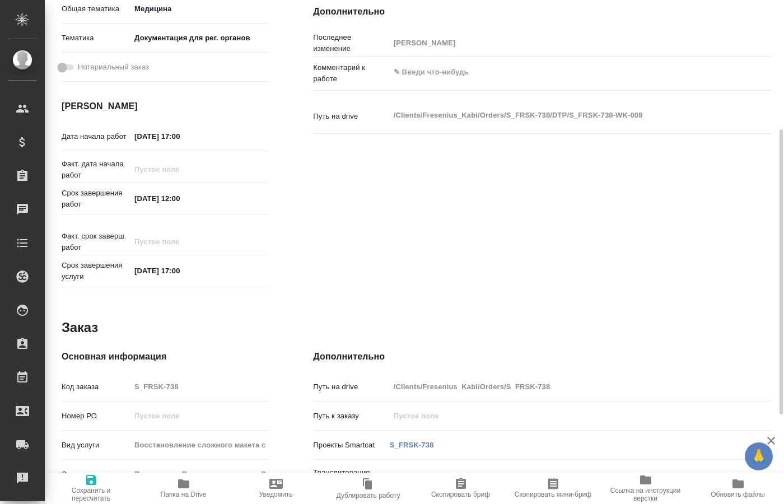
scroll to position [44, 0]
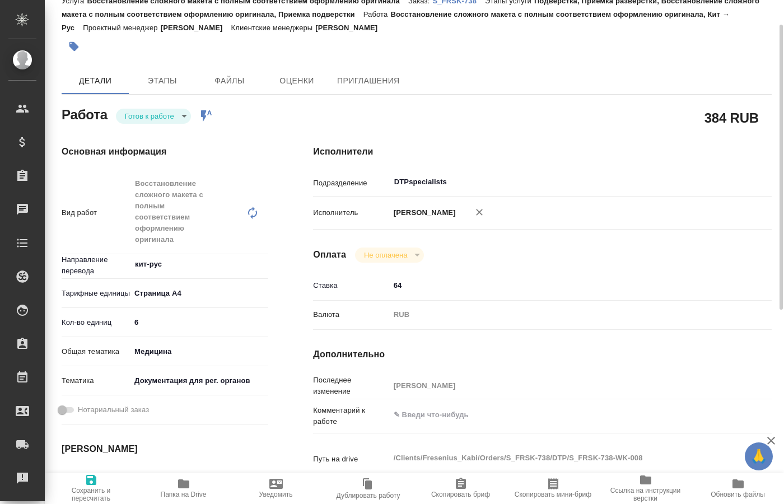
click at [184, 118] on body "🙏 .cls-1 fill:#fff; AWATERA [PERSON_NAME] Спецификации Заказы 0 Чаты Todo Проек…" at bounding box center [392, 252] width 784 height 504
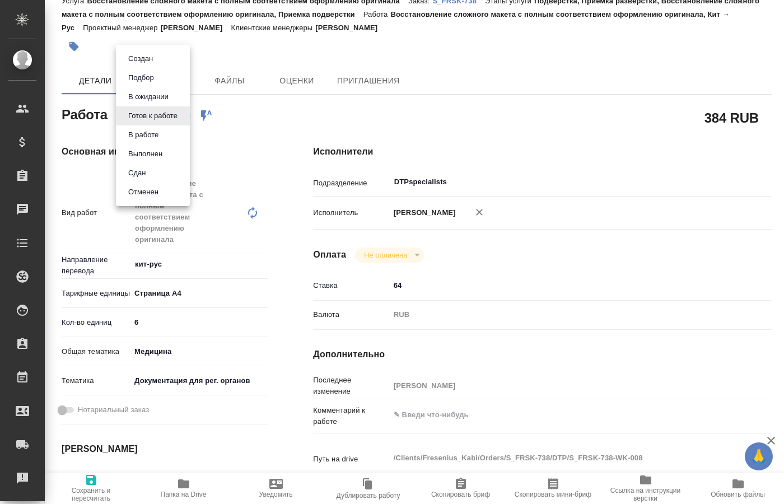
click at [155, 138] on button "В работе" at bounding box center [143, 135] width 37 height 12
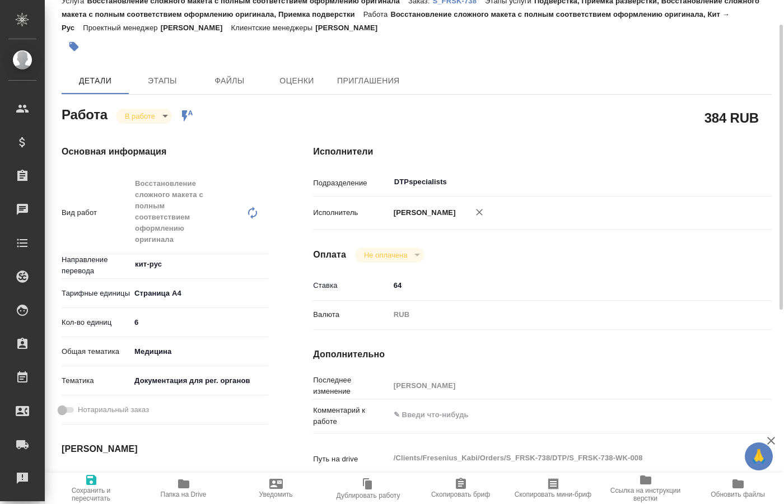
type textarea "x"
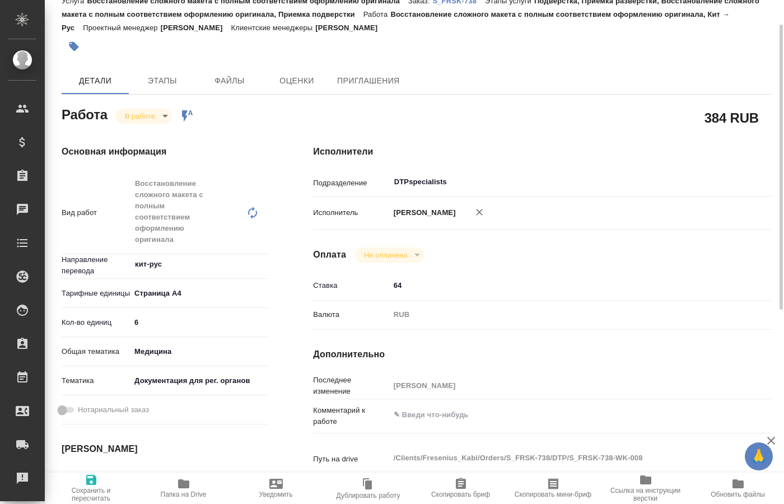
type textarea "x"
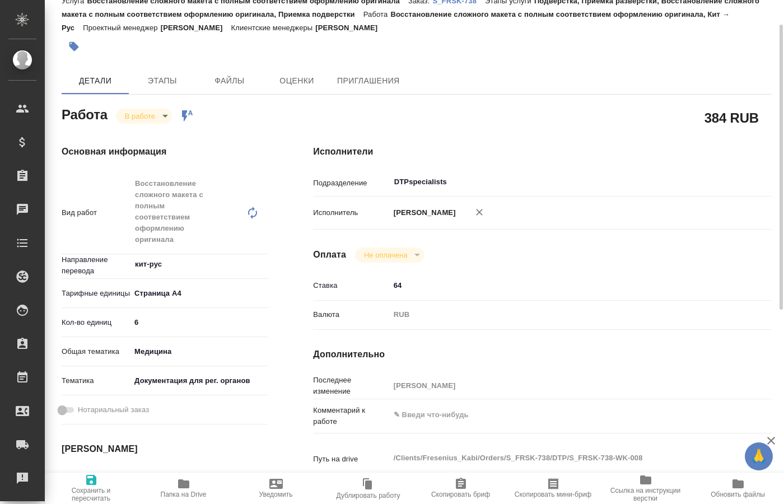
type textarea "x"
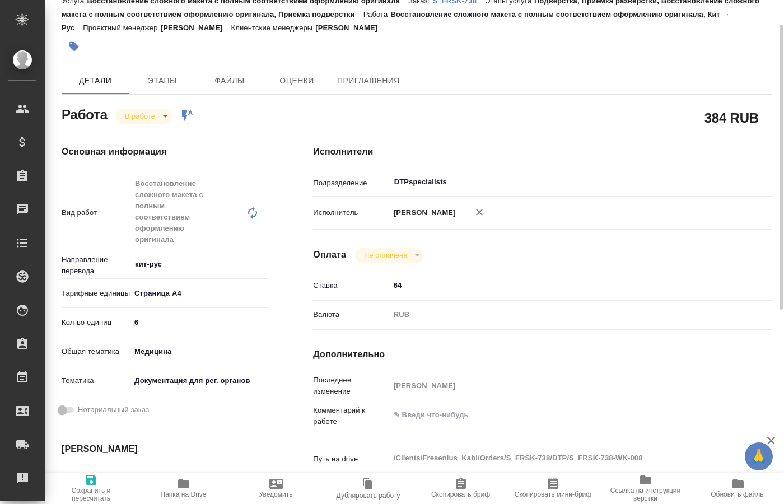
type textarea "x"
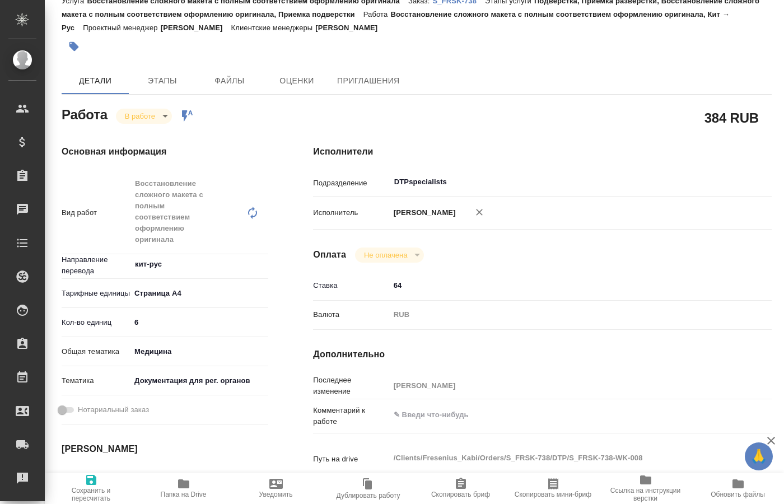
type textarea "x"
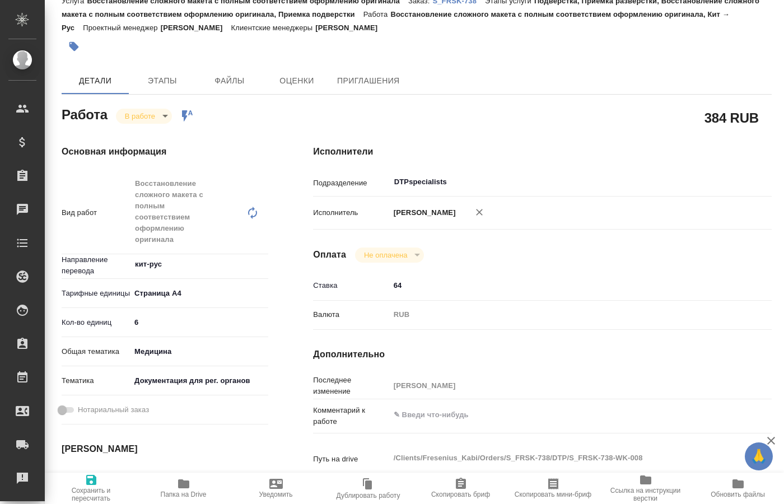
scroll to position [0, 0]
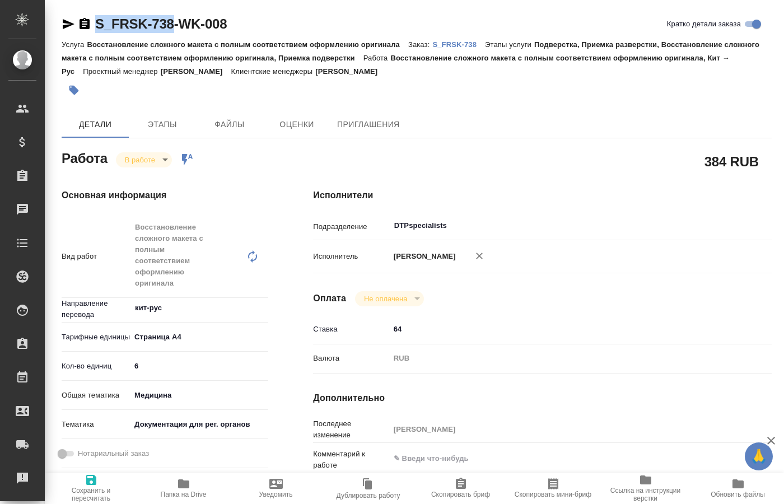
drag, startPoint x: 94, startPoint y: 9, endPoint x: 172, endPoint y: 30, distance: 81.1
copy link "S_FRSK-738"
type textarea "x"
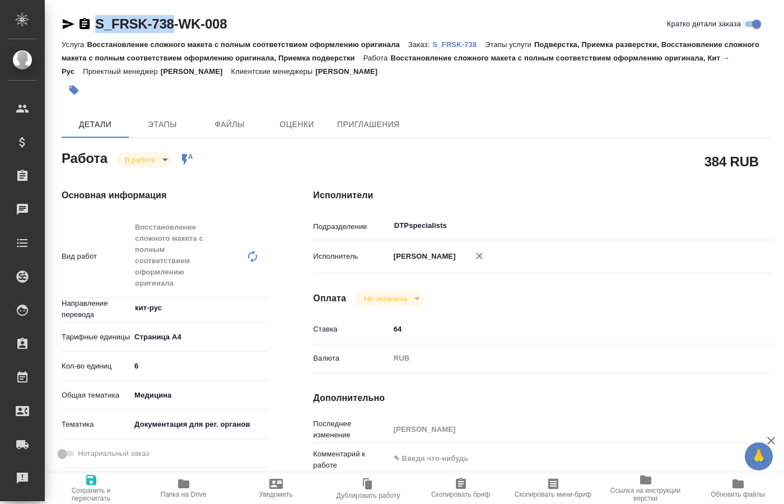
type textarea "x"
click at [657, 407] on div "Исполнители Подразделение DTPspecialists ​ Исполнитель [PERSON_NAME] Не оплачен…" at bounding box center [542, 433] width 503 height 534
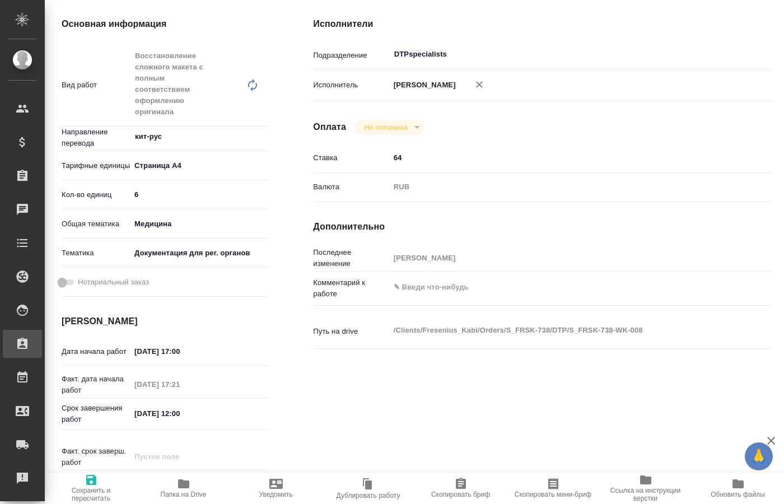
type textarea "x"
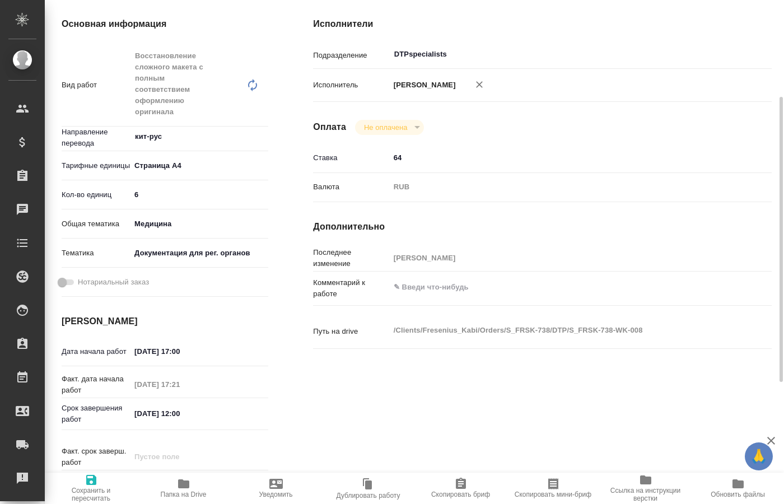
scroll to position [114, 0]
